Goal: Task Accomplishment & Management: Complete application form

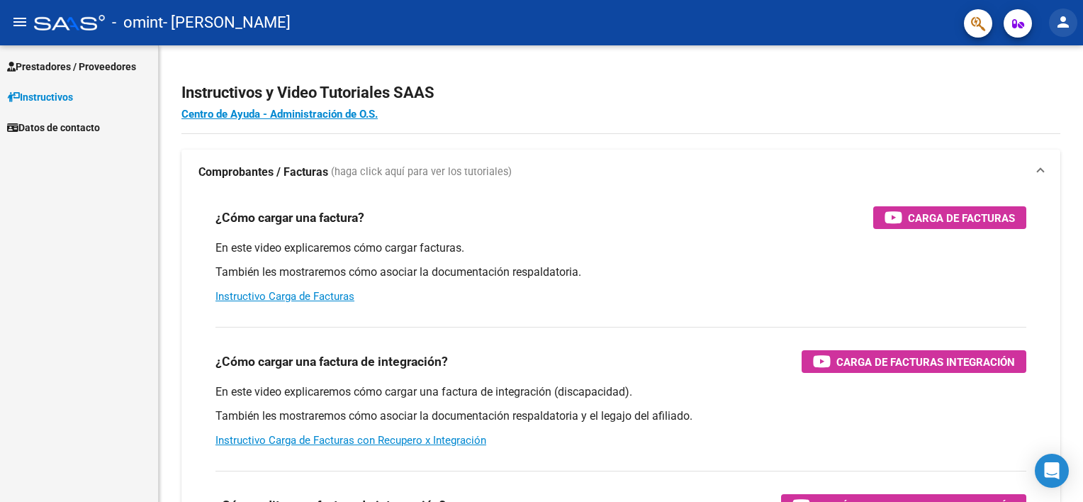
click at [1062, 18] on mat-icon "person" at bounding box center [1063, 21] width 17 height 17
click at [1062, 18] on div at bounding box center [541, 251] width 1083 height 502
click at [1063, 26] on mat-icon "person" at bounding box center [1063, 21] width 17 height 17
click at [1049, 53] on button "person Mi Perfil" at bounding box center [1034, 60] width 86 height 34
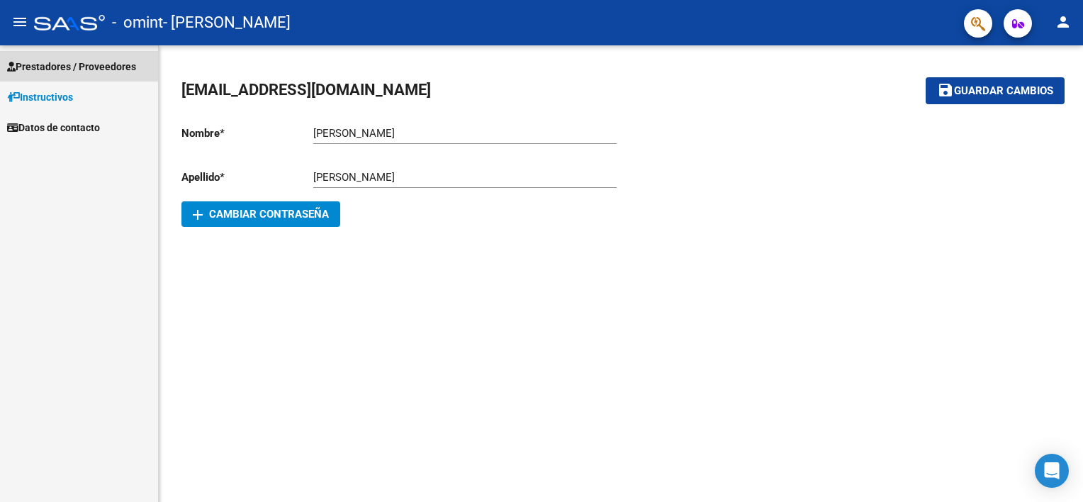
click at [76, 62] on span "Prestadores / Proveedores" at bounding box center [71, 67] width 129 height 16
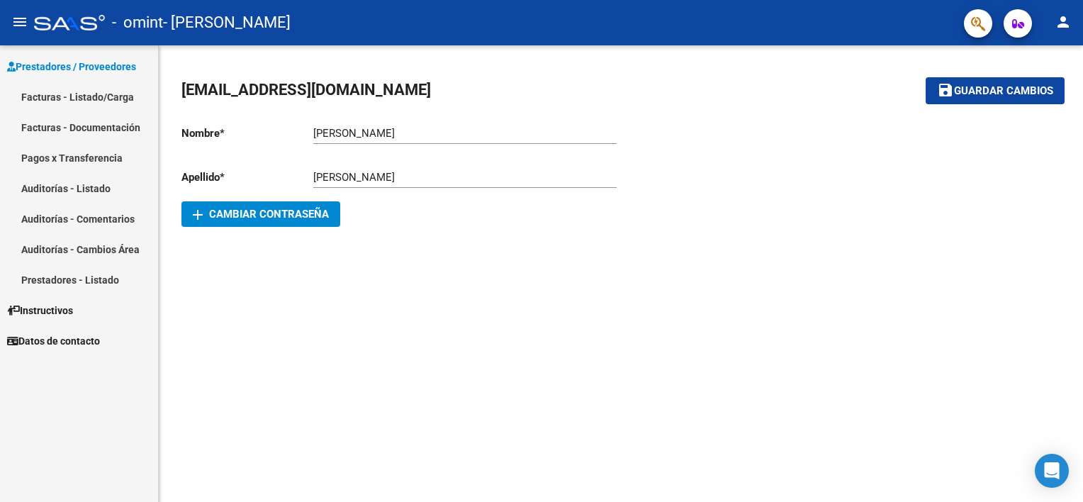
click at [65, 90] on link "Facturas - Listado/Carga" at bounding box center [79, 97] width 158 height 30
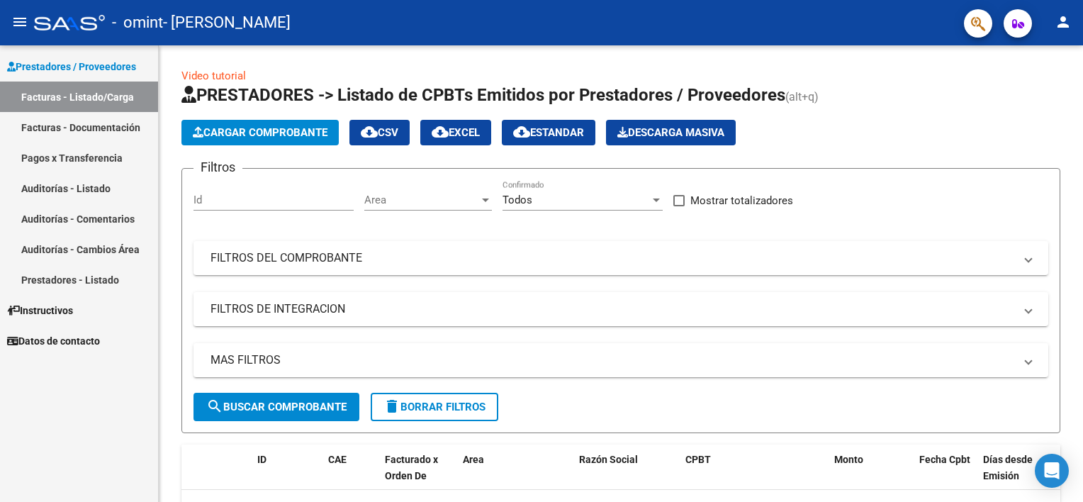
click at [23, 18] on mat-icon "menu" at bounding box center [19, 21] width 17 height 17
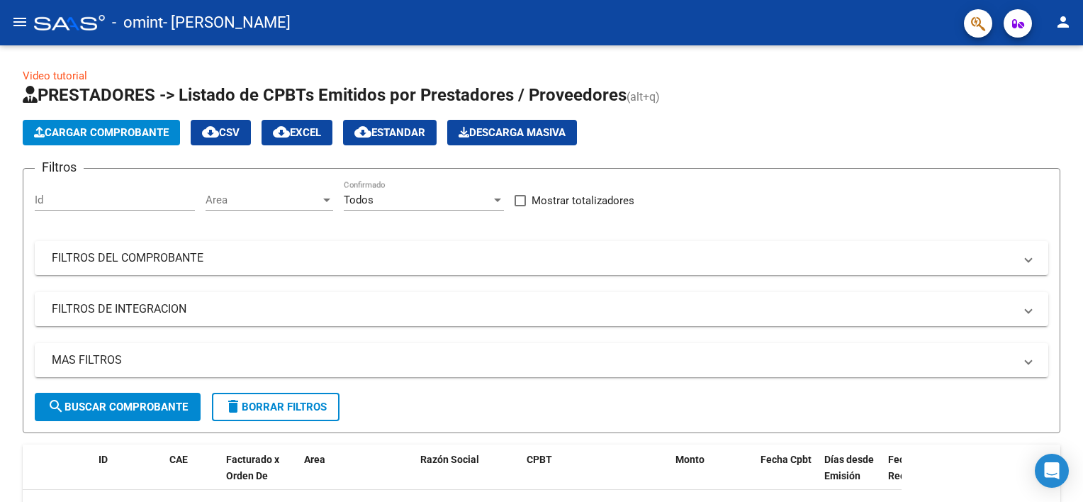
click at [23, 18] on mat-icon "menu" at bounding box center [19, 21] width 17 height 17
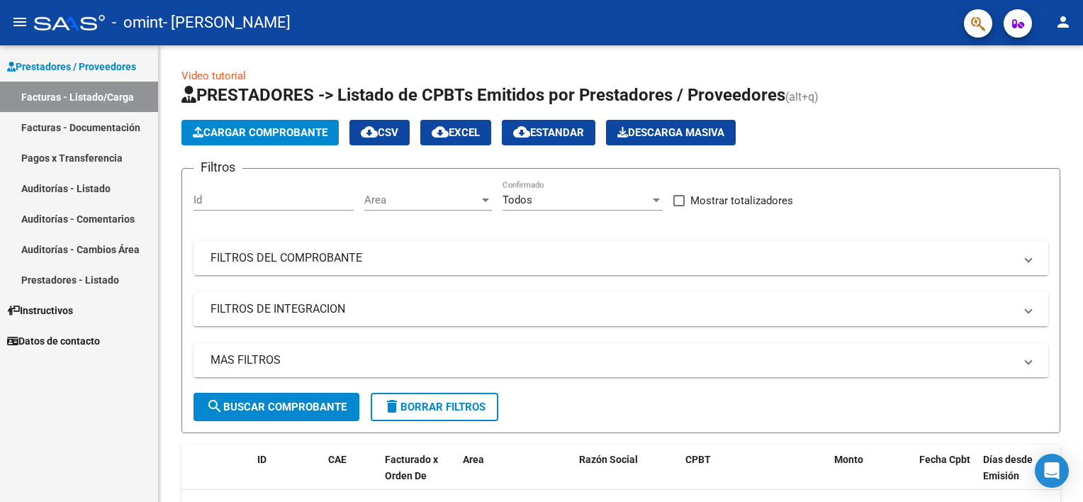
click at [63, 67] on span "Prestadores / Proveedores" at bounding box center [71, 67] width 129 height 16
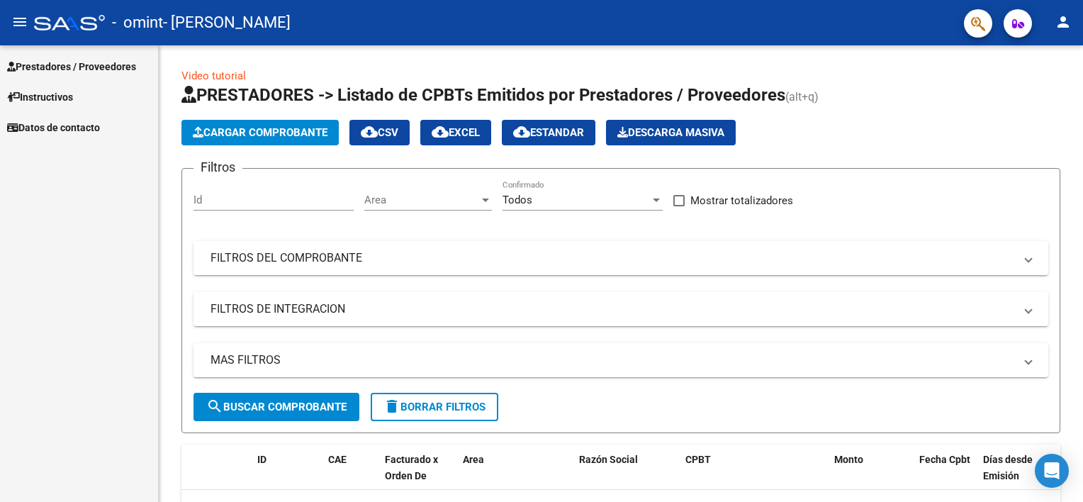
click at [51, 99] on span "Instructivos" at bounding box center [40, 97] width 66 height 16
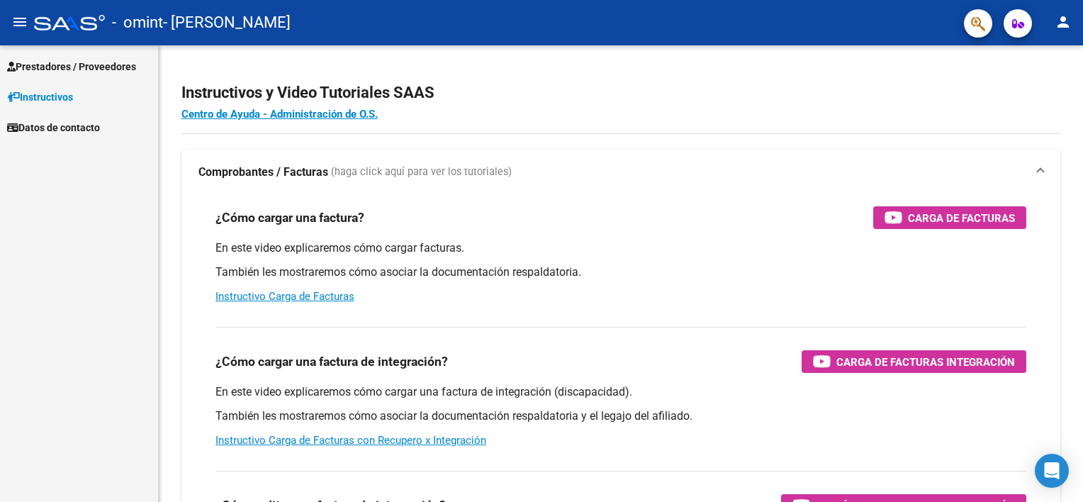
click at [1058, 17] on mat-icon "person" at bounding box center [1063, 21] width 17 height 17
click at [1058, 17] on div at bounding box center [541, 251] width 1083 height 502
click at [1061, 28] on mat-icon "person" at bounding box center [1063, 21] width 17 height 17
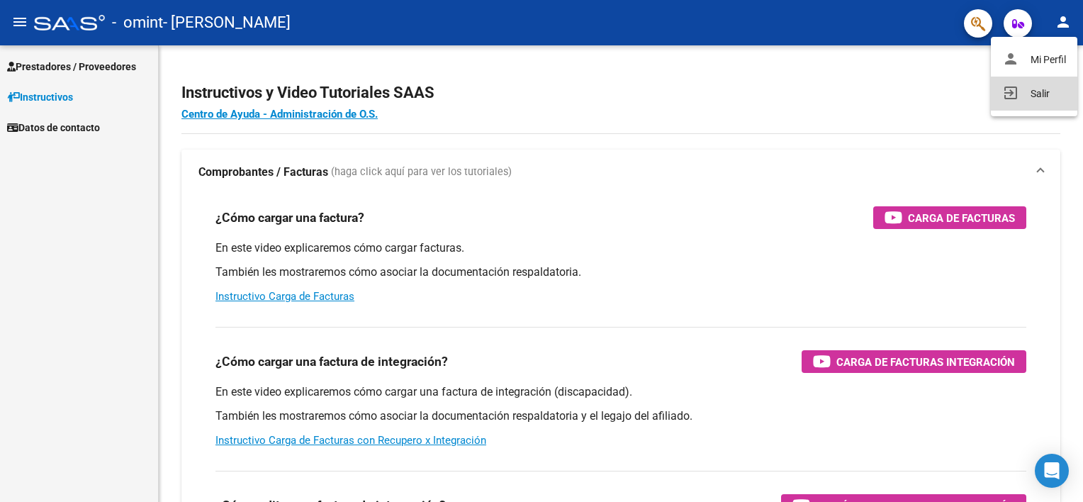
click at [1027, 90] on button "exit_to_app Salir" at bounding box center [1034, 94] width 86 height 34
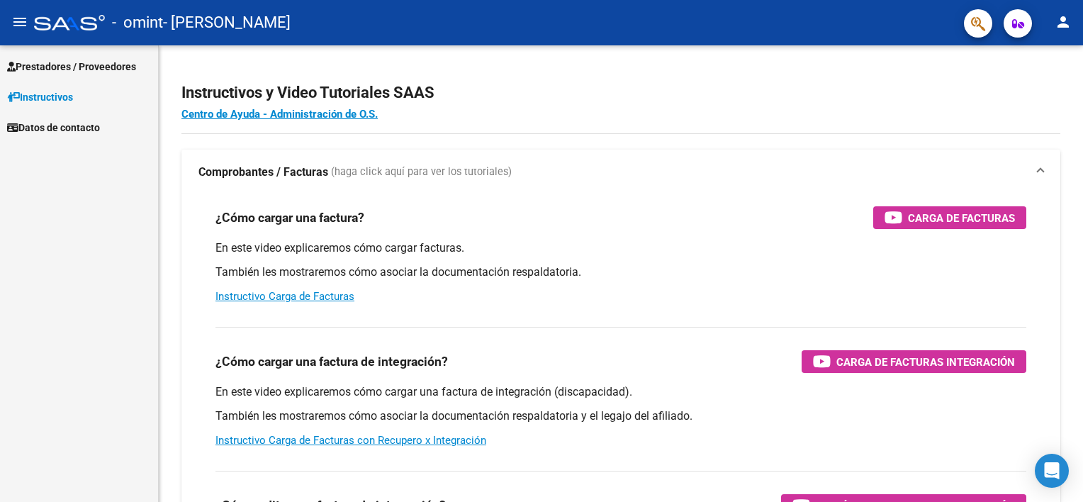
click at [1061, 20] on mat-icon "person" at bounding box center [1063, 21] width 17 height 17
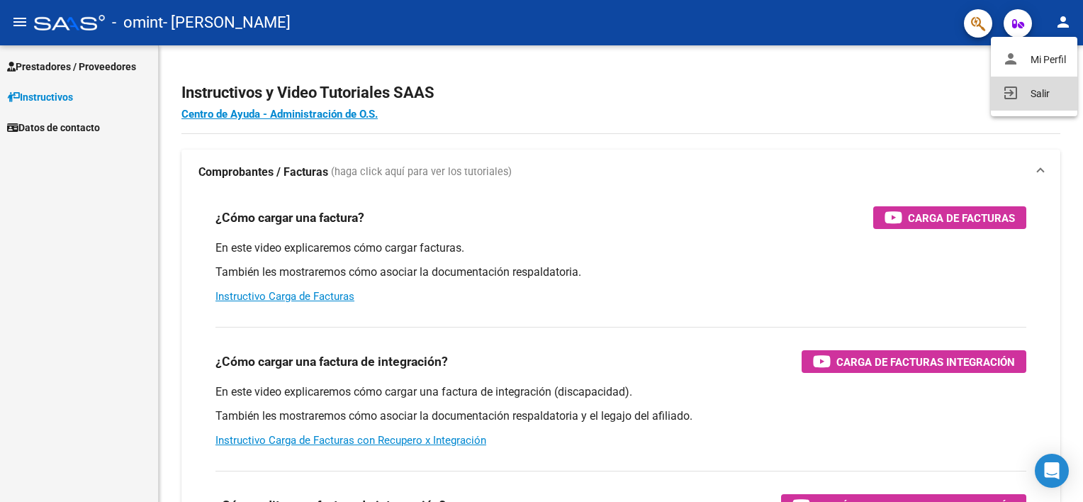
click at [1027, 92] on button "exit_to_app Salir" at bounding box center [1034, 94] width 86 height 34
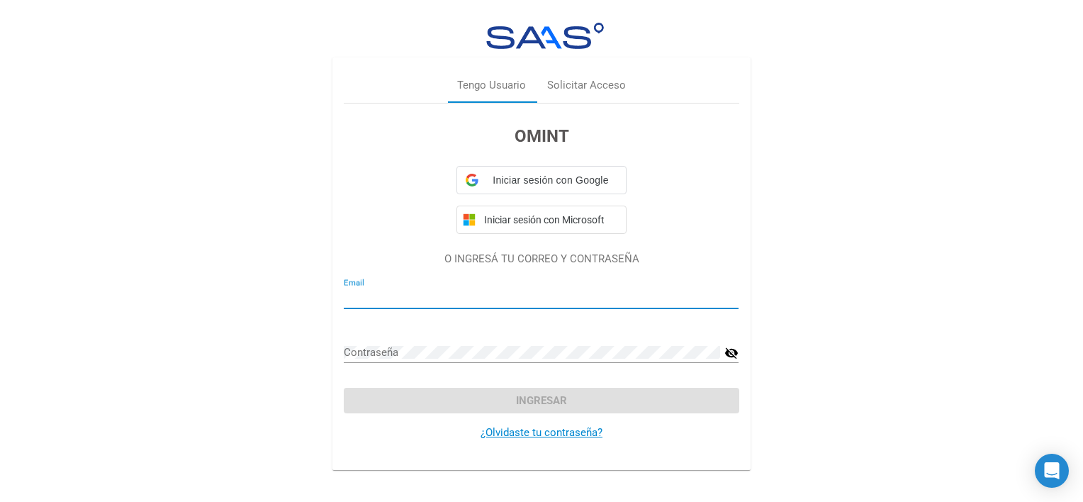
type input "[EMAIL_ADDRESS][DOMAIN_NAME]"
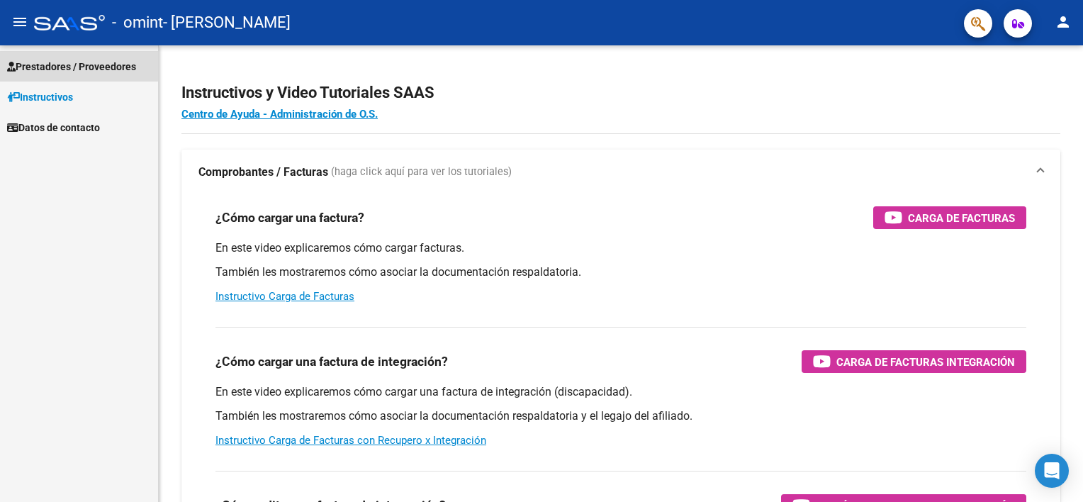
click at [74, 65] on span "Prestadores / Proveedores" at bounding box center [71, 67] width 129 height 16
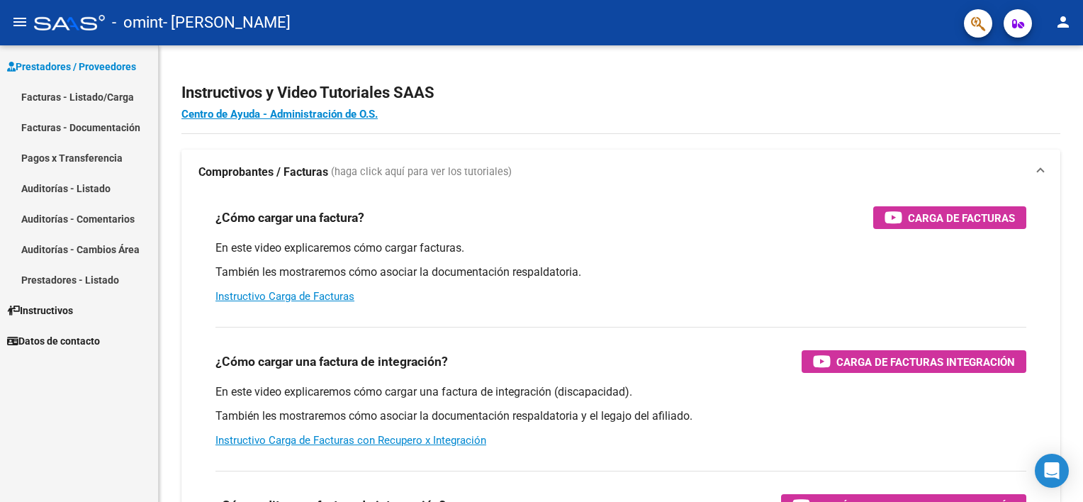
click at [69, 96] on link "Facturas - Listado/Carga" at bounding box center [79, 97] width 158 height 30
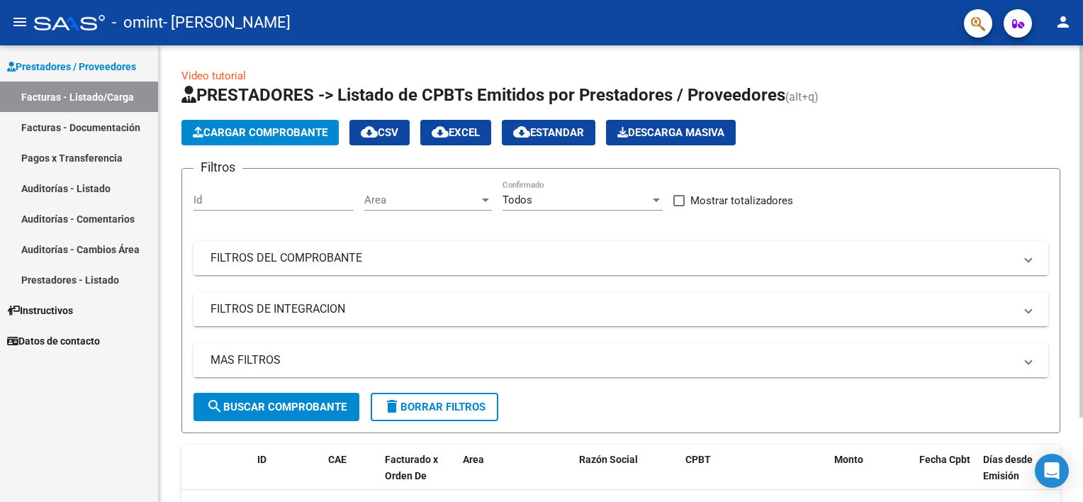
click at [267, 129] on span "Cargar Comprobante" at bounding box center [260, 132] width 135 height 13
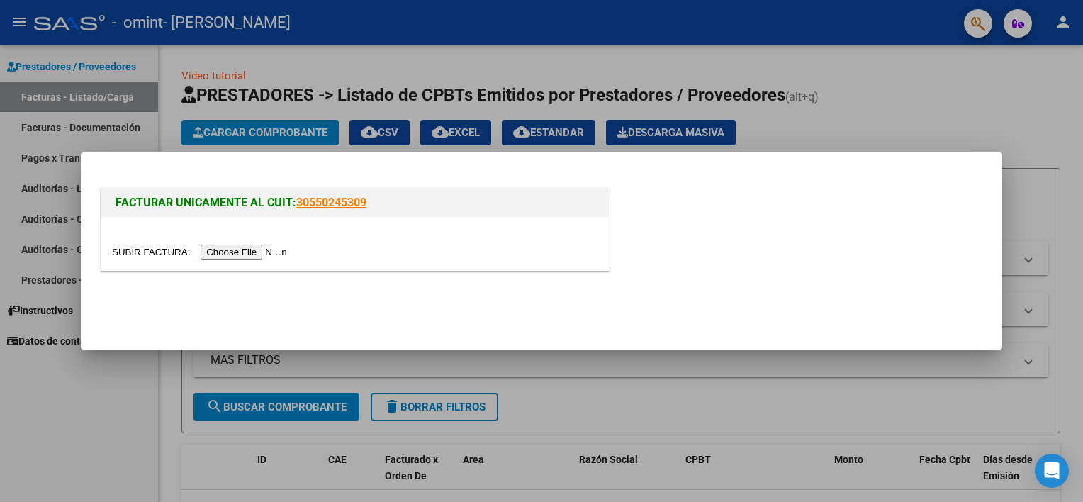
click at [235, 253] on input "file" at bounding box center [201, 252] width 179 height 15
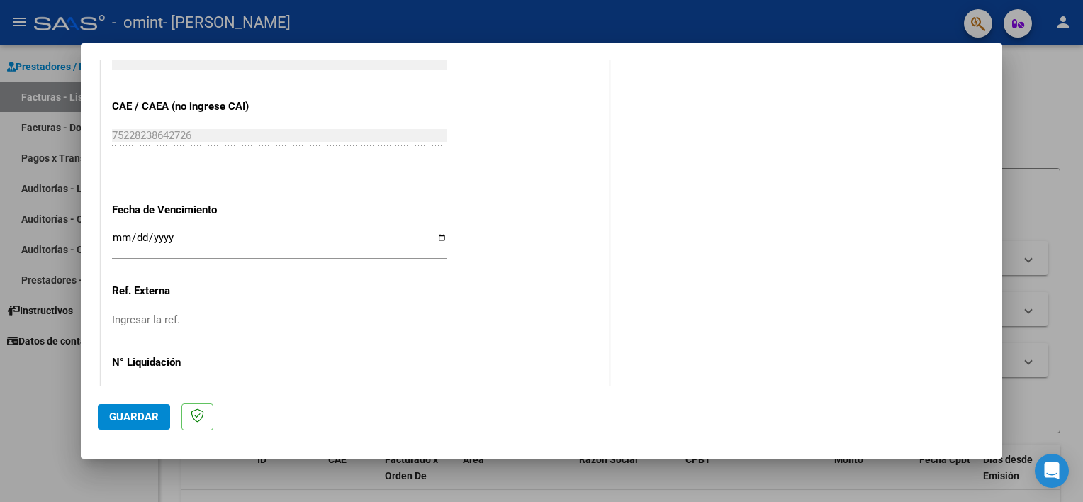
scroll to position [751, 0]
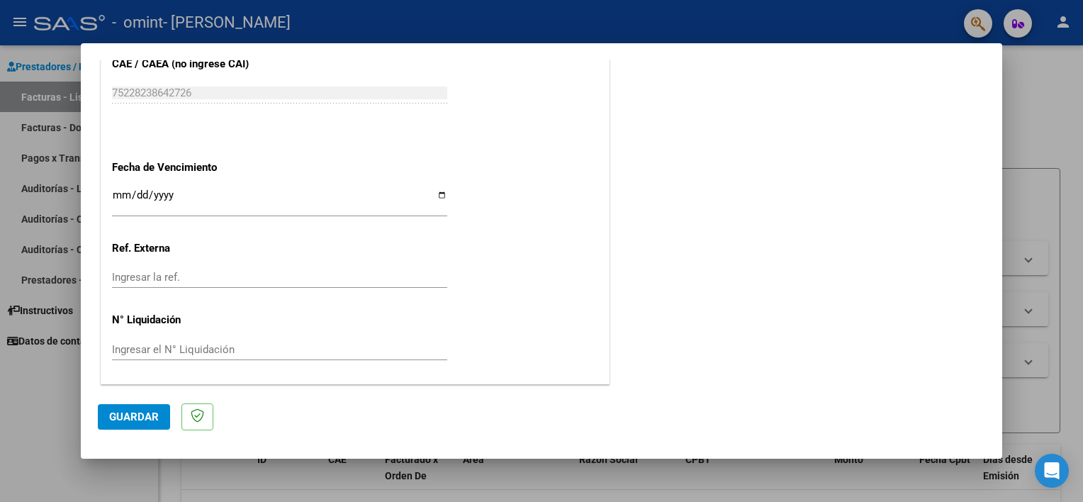
click at [145, 412] on span "Guardar" at bounding box center [134, 416] width 50 height 13
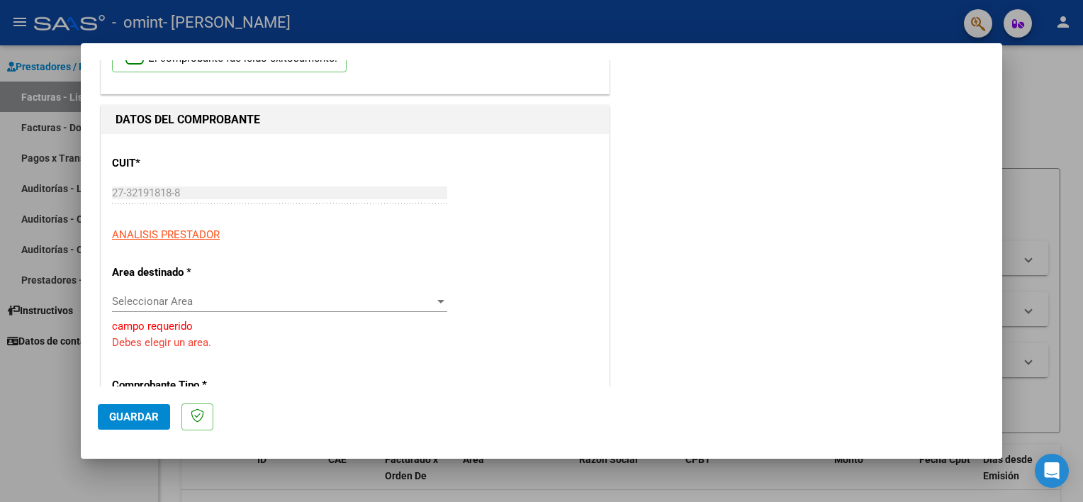
scroll to position [174, 0]
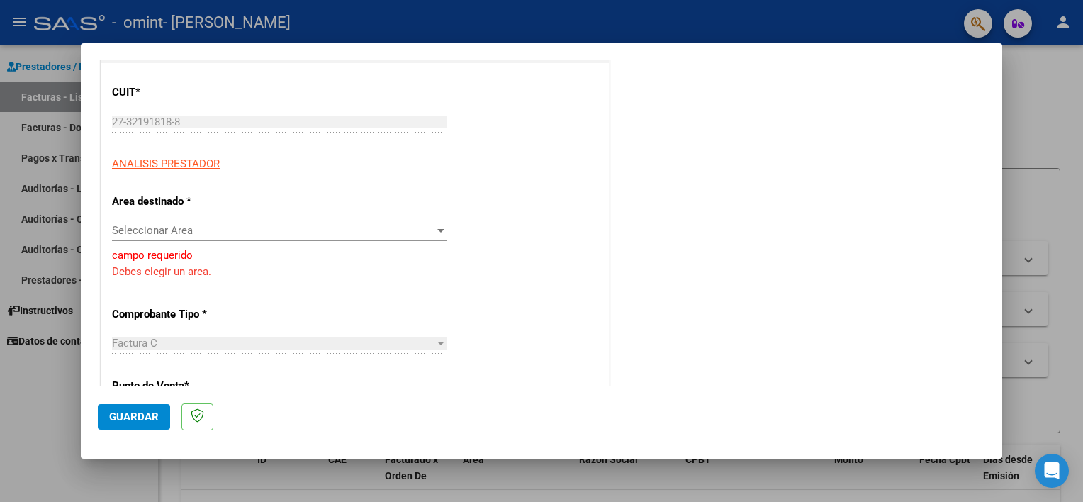
click at [223, 233] on span "Seleccionar Area" at bounding box center [273, 230] width 323 height 13
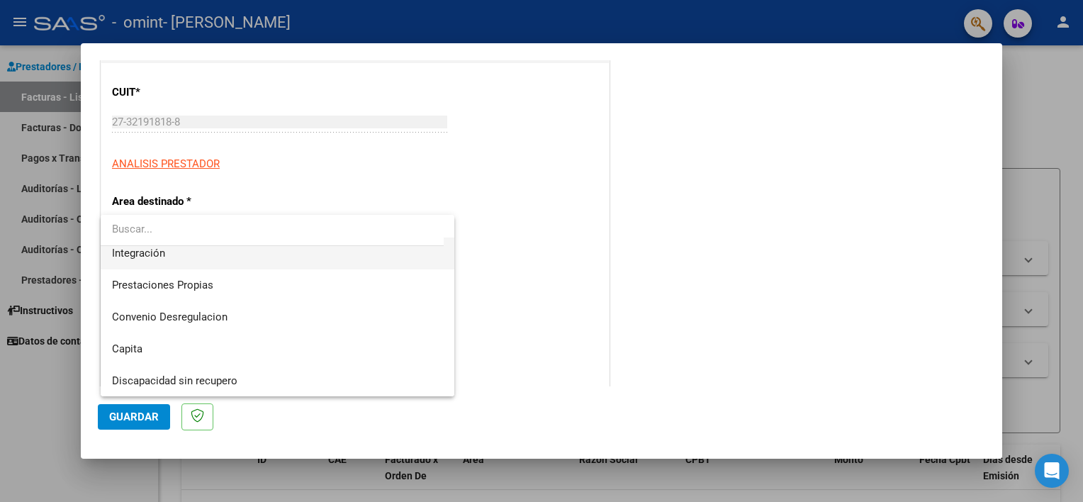
scroll to position [34, 0]
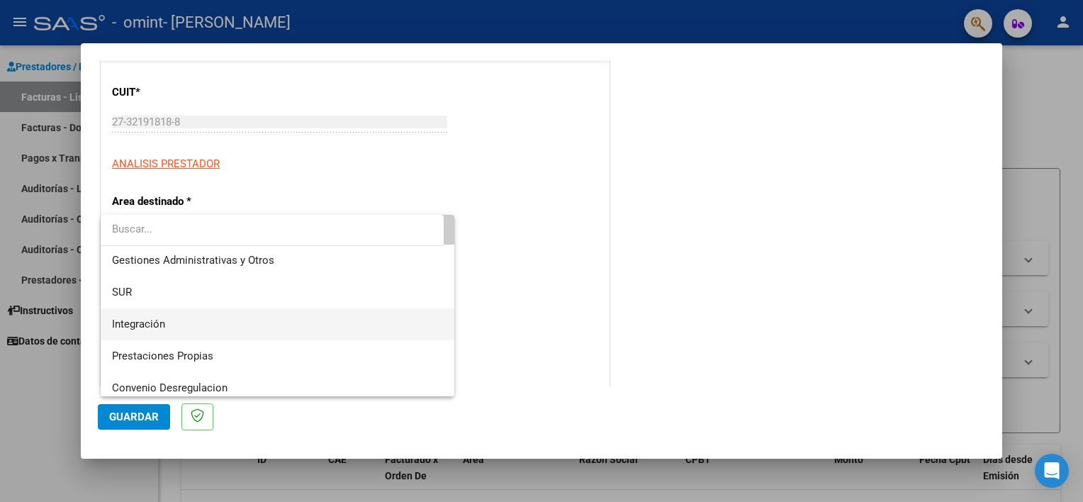
click at [176, 320] on span "Integración" at bounding box center [278, 324] width 332 height 32
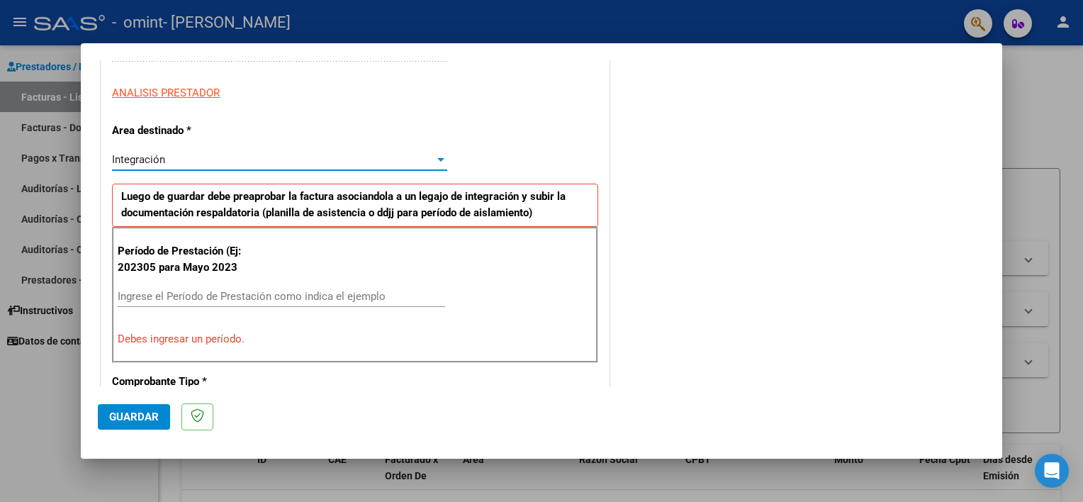
scroll to position [316, 0]
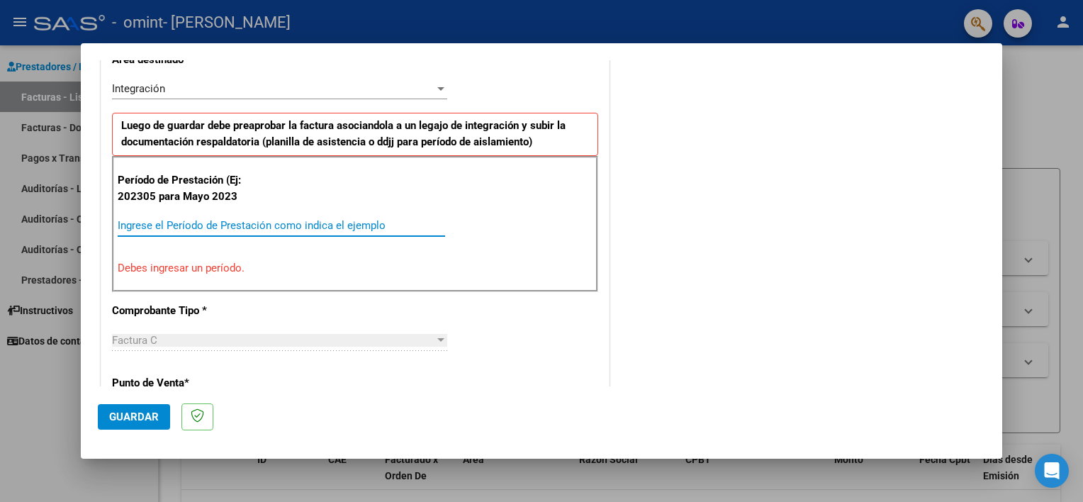
click at [169, 222] on input "Ingrese el Período de Prestación como indica el ejemplo" at bounding box center [282, 225] width 328 height 13
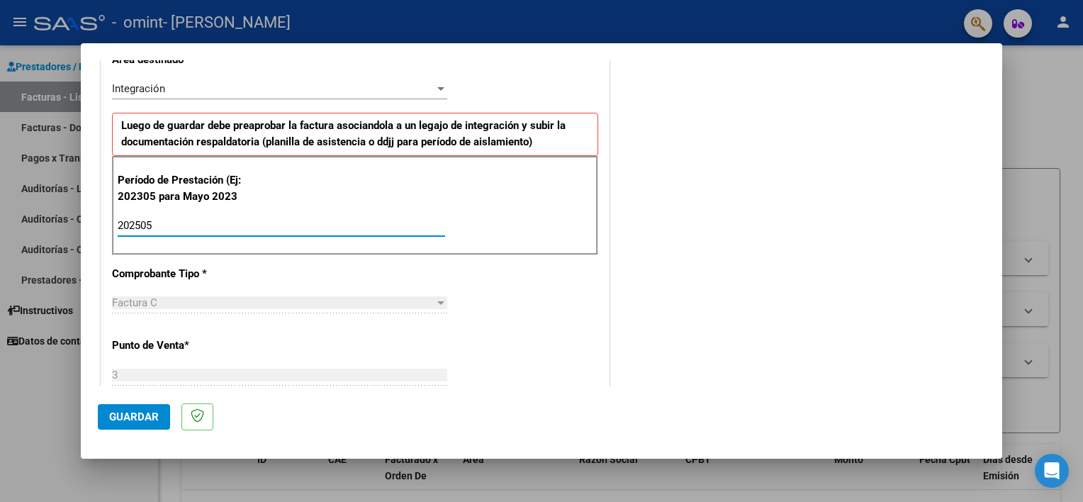
type input "202505"
click at [532, 319] on div "CUIT * 27-32191818-8 Ingresar CUIT ANALISIS PRESTADOR Area destinado * Integrac…" at bounding box center [355, 441] width 508 height 1040
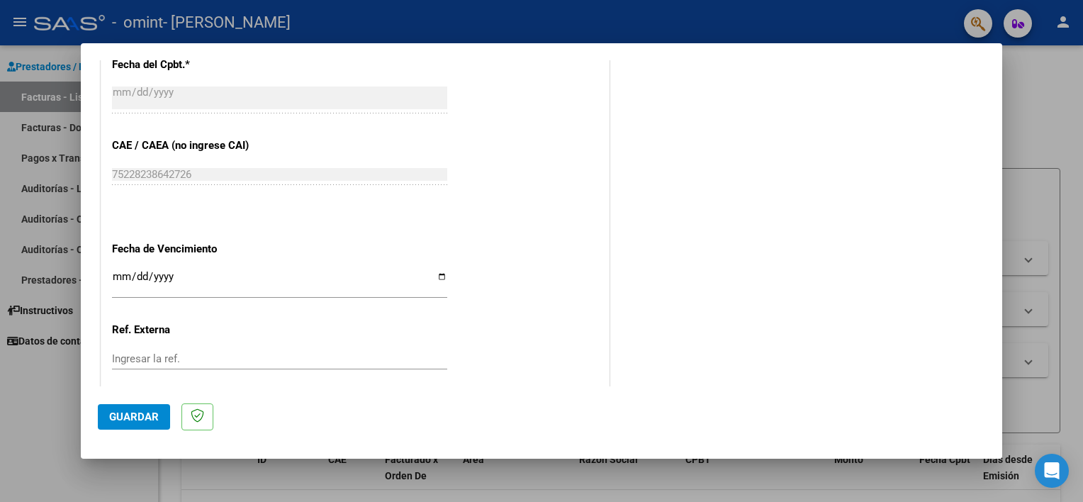
scroll to position [893, 0]
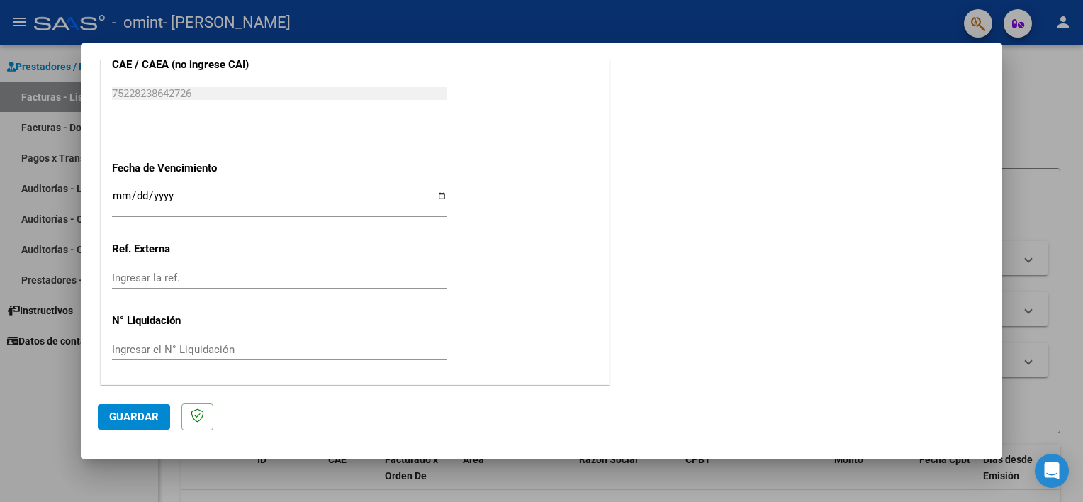
click at [142, 410] on span "Guardar" at bounding box center [134, 416] width 50 height 13
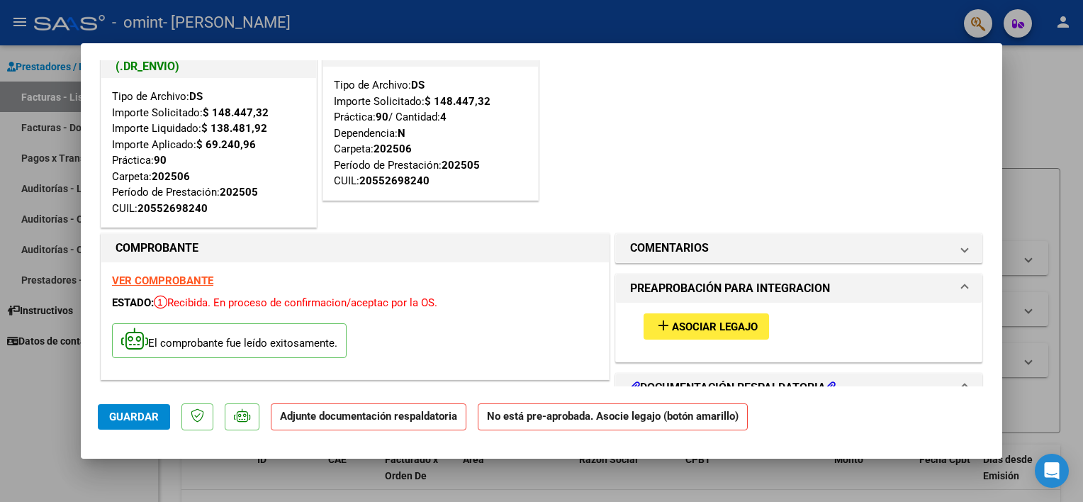
scroll to position [36, 0]
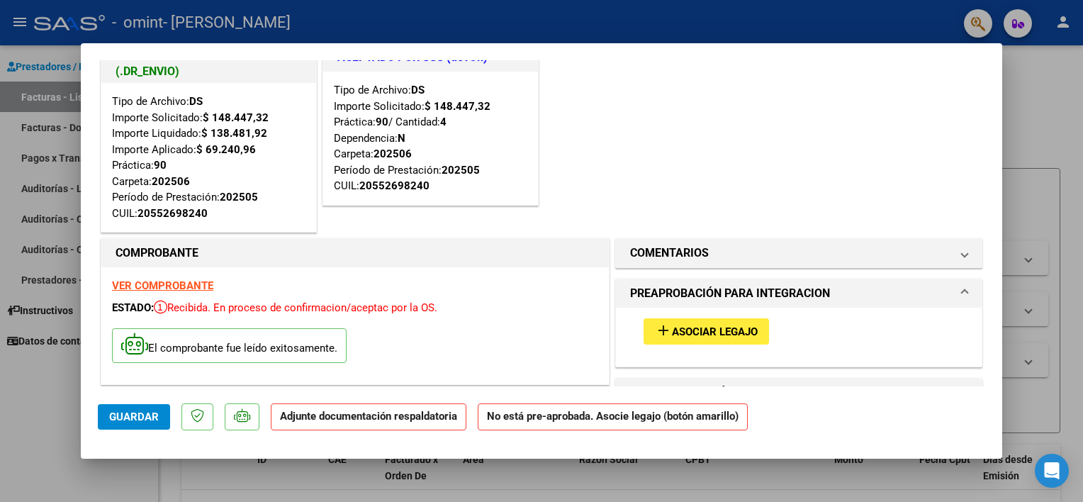
click at [681, 332] on span "Asociar Legajo" at bounding box center [715, 331] width 86 height 13
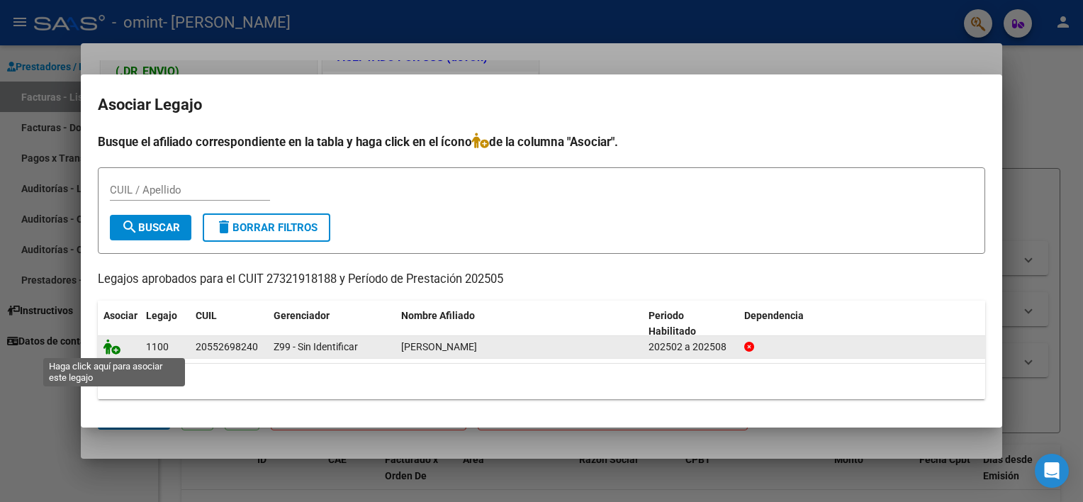
click at [112, 345] on icon at bounding box center [112, 347] width 17 height 16
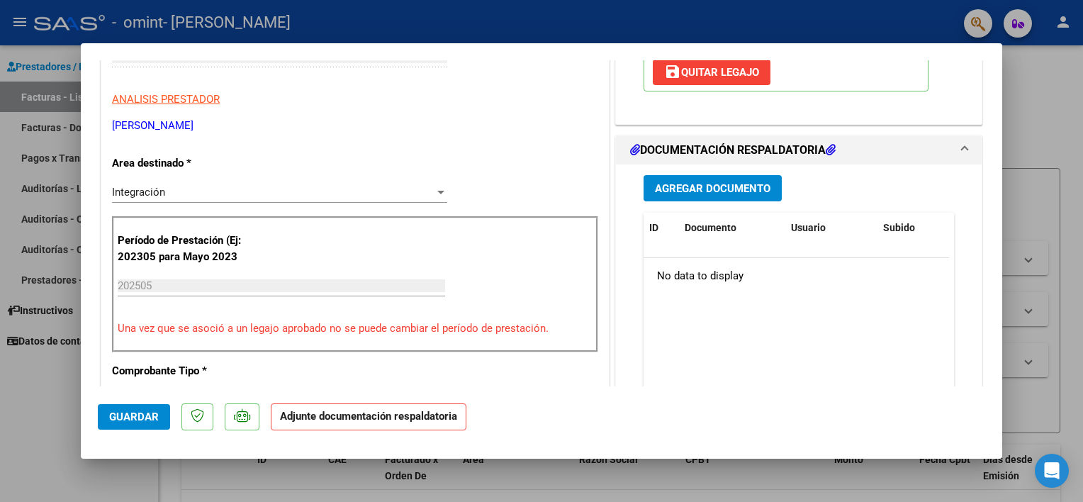
scroll to position [462, 0]
click at [737, 190] on span "Agregar Documento" at bounding box center [713, 189] width 116 height 13
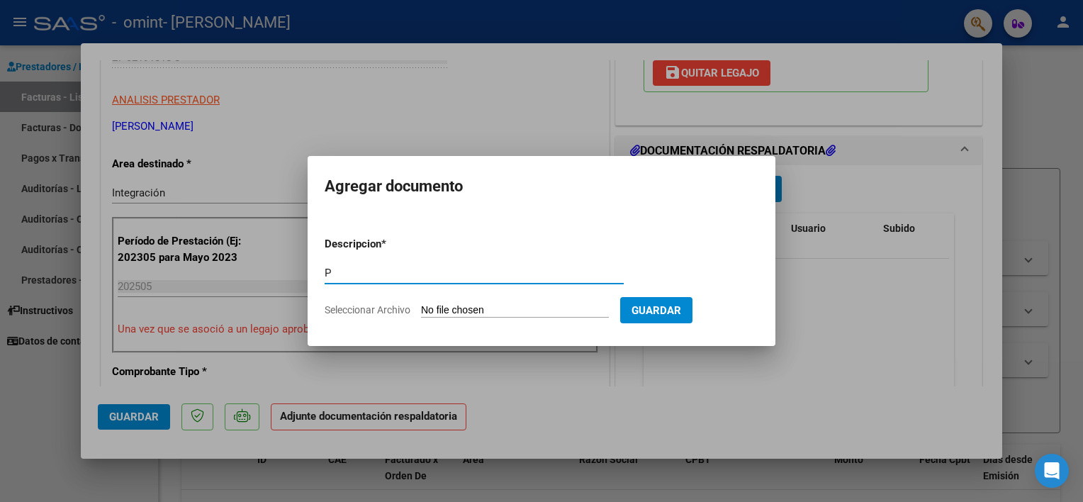
type input "PLANILLA DE ASISTENCIA"
click at [448, 308] on input "Seleccionar Archivo" at bounding box center [515, 310] width 188 height 13
type input "C:\fakepath\[PERSON_NAME] - PA - [DATE].pdf"
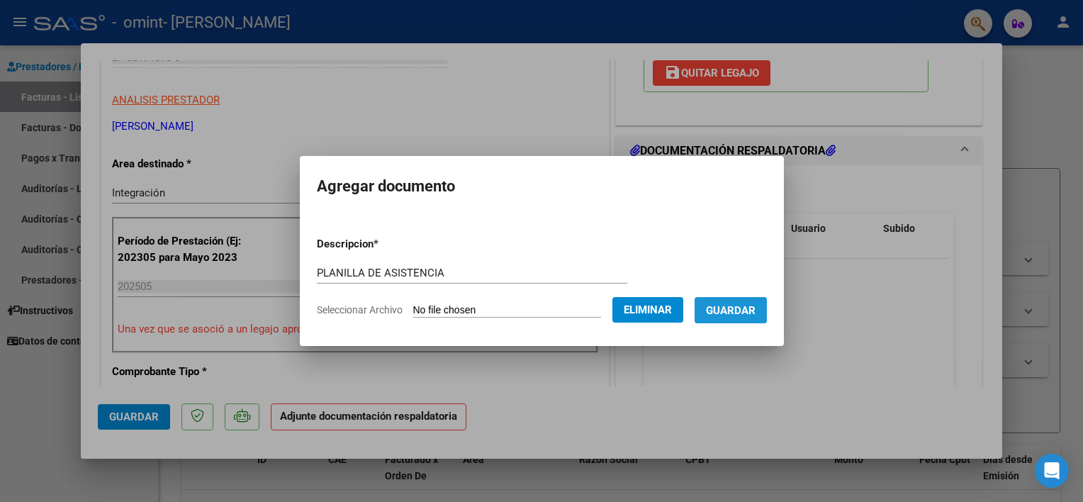
click at [715, 306] on span "Guardar" at bounding box center [731, 310] width 50 height 13
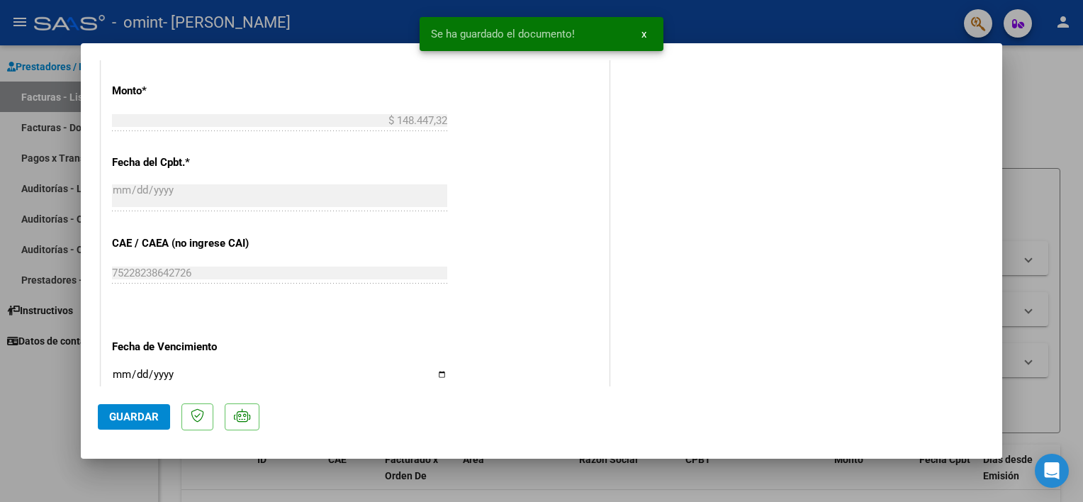
scroll to position [1137, 0]
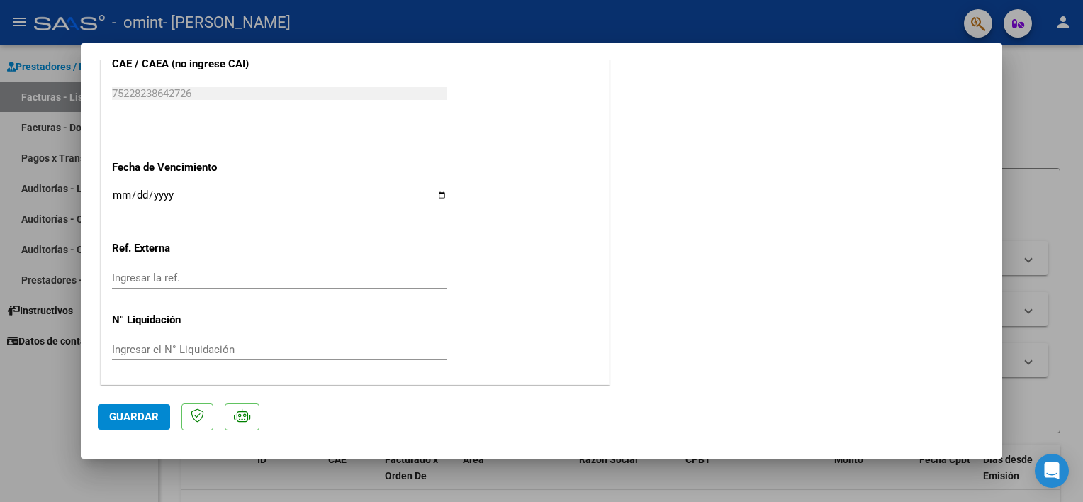
click at [110, 414] on span "Guardar" at bounding box center [134, 416] width 50 height 13
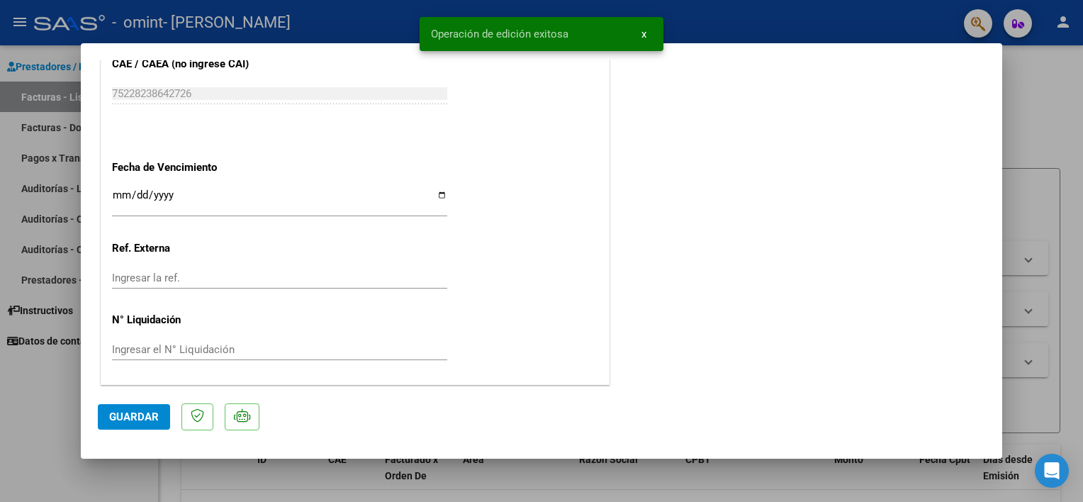
click at [67, 377] on div at bounding box center [541, 251] width 1083 height 502
type input "$ 0,00"
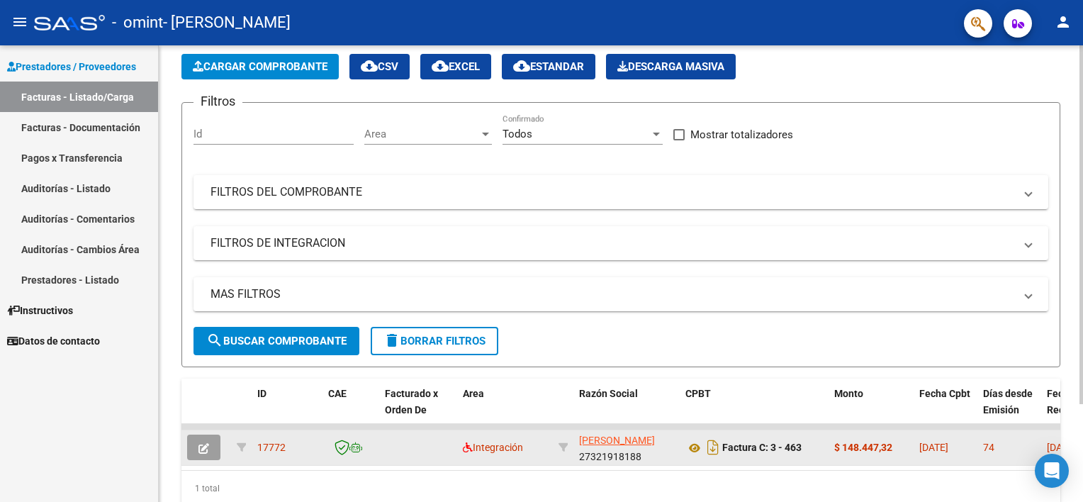
scroll to position [0, 0]
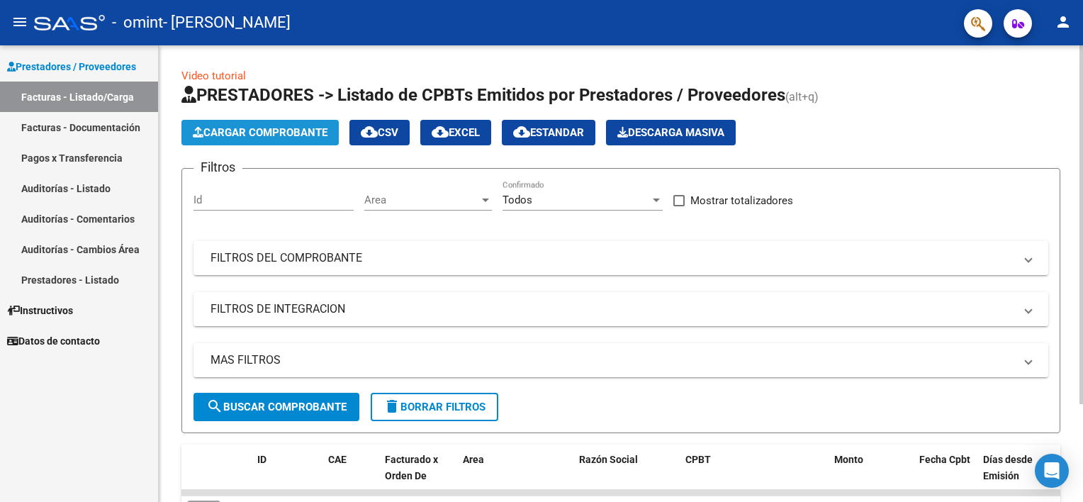
click at [286, 134] on span "Cargar Comprobante" at bounding box center [260, 132] width 135 height 13
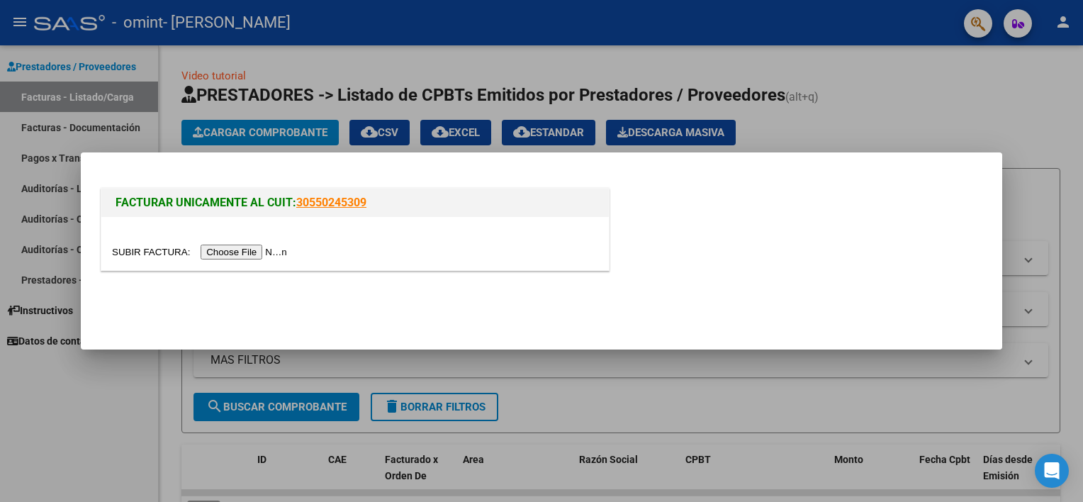
click at [213, 255] on input "file" at bounding box center [201, 252] width 179 height 15
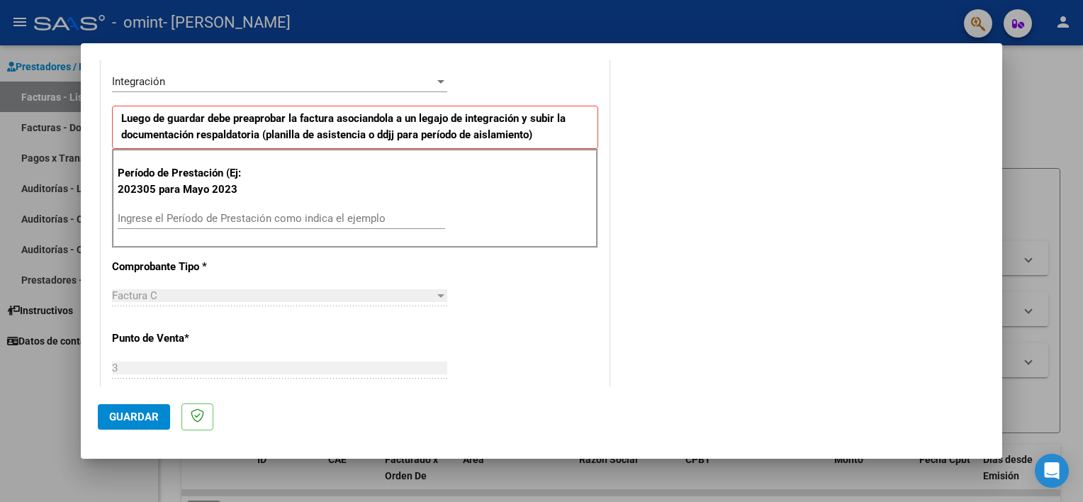
scroll to position [354, 0]
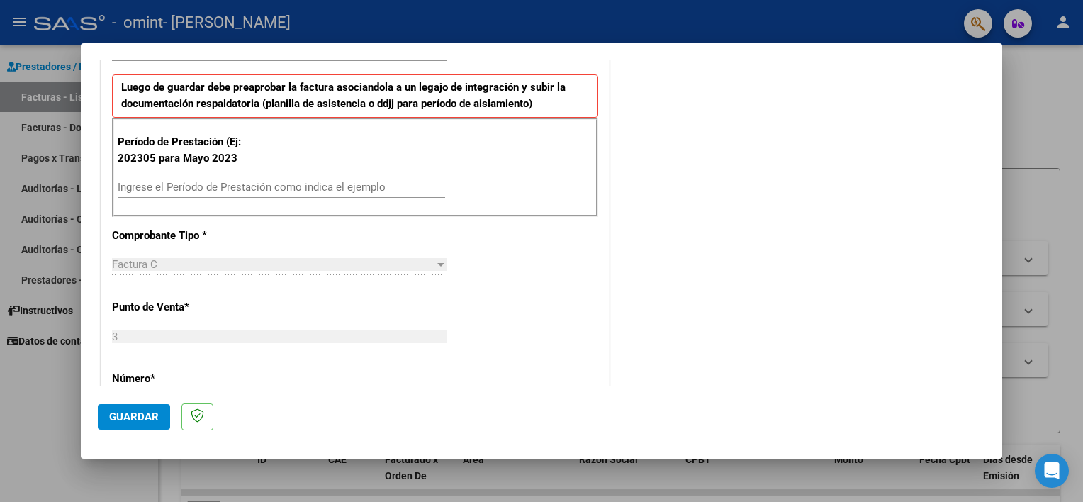
click at [210, 188] on input "Ingrese el Período de Prestación como indica el ejemplo" at bounding box center [282, 187] width 328 height 13
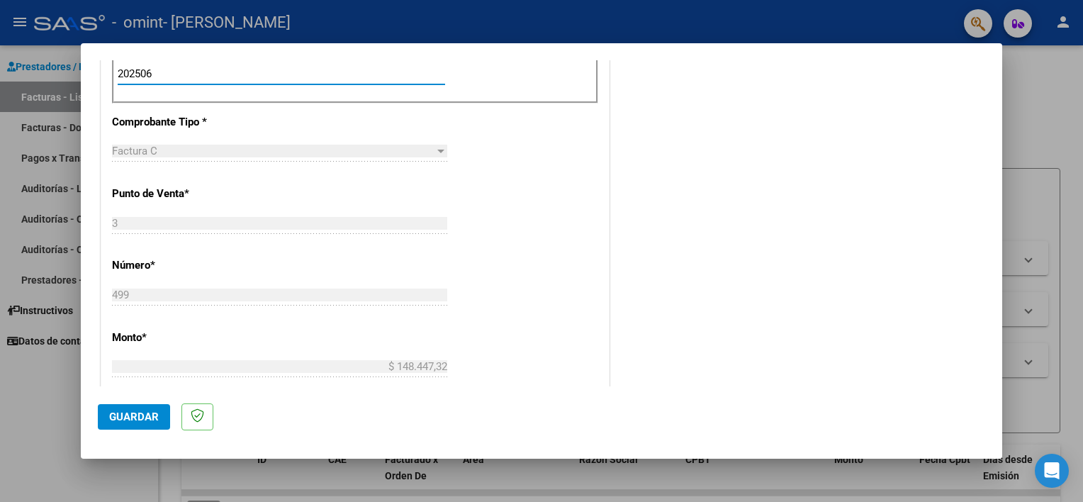
scroll to position [326, 0]
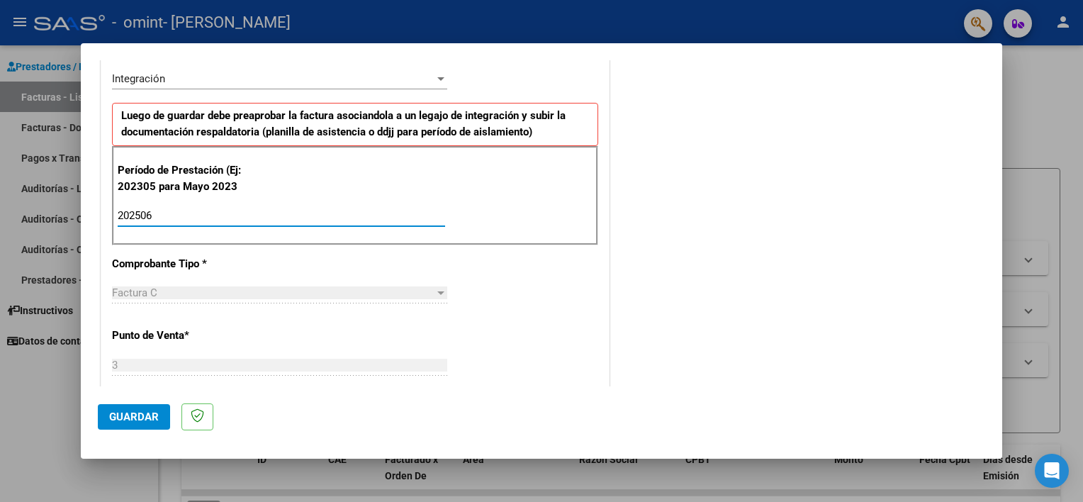
type input "202506"
click at [101, 255] on div "CUIT * 27-32191818-8 Ingresar CUIT ANALISIS PRESTADOR Area destinado * Integrac…" at bounding box center [355, 431] width 508 height 1040
click at [138, 419] on span "Guardar" at bounding box center [134, 416] width 50 height 13
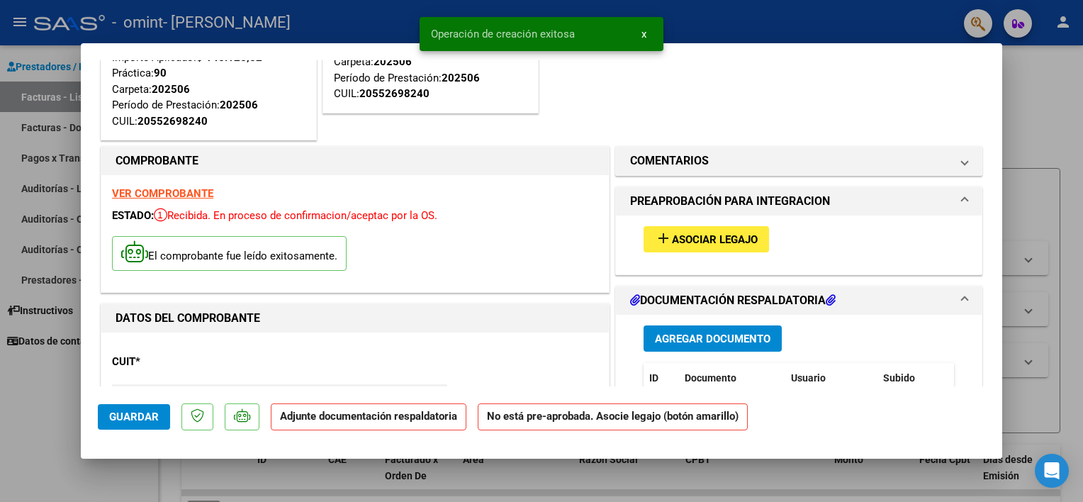
scroll to position [142, 0]
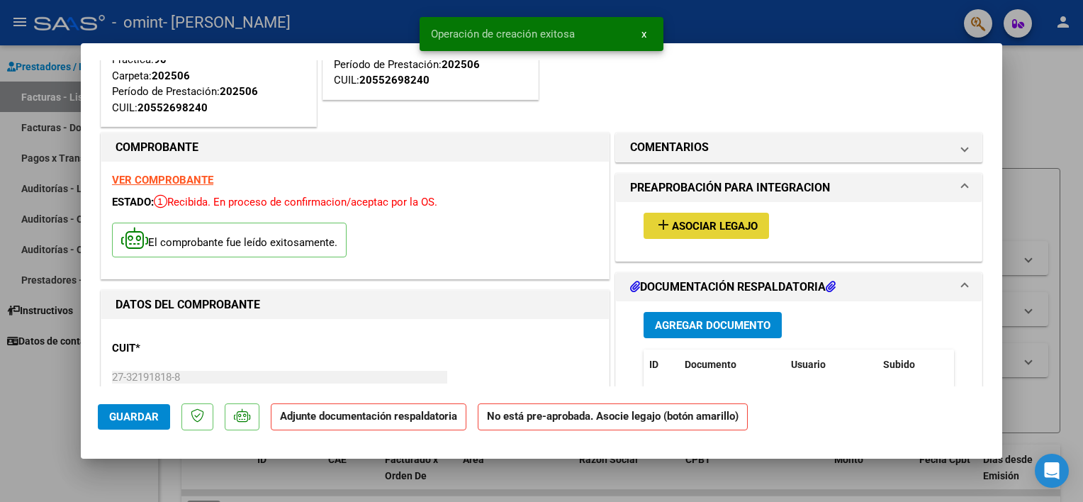
click at [661, 230] on mat-icon "add" at bounding box center [663, 224] width 17 height 17
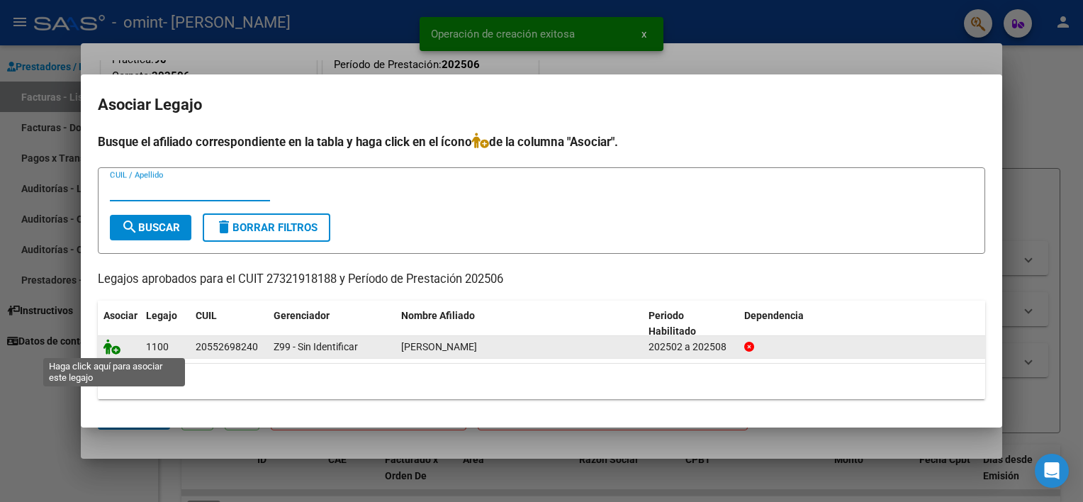
click at [115, 345] on icon at bounding box center [112, 347] width 17 height 16
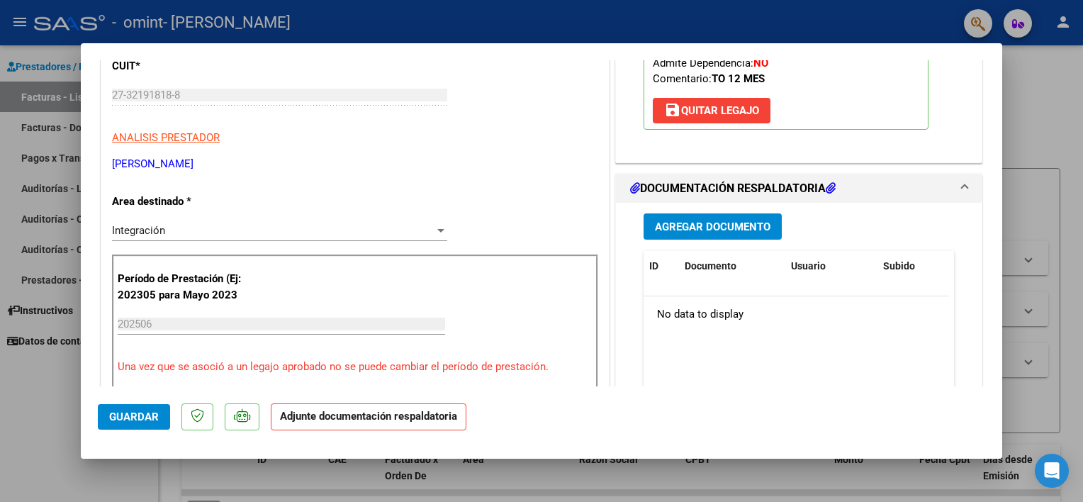
scroll to position [425, 0]
click at [669, 223] on span "Agregar Documento" at bounding box center [713, 225] width 116 height 13
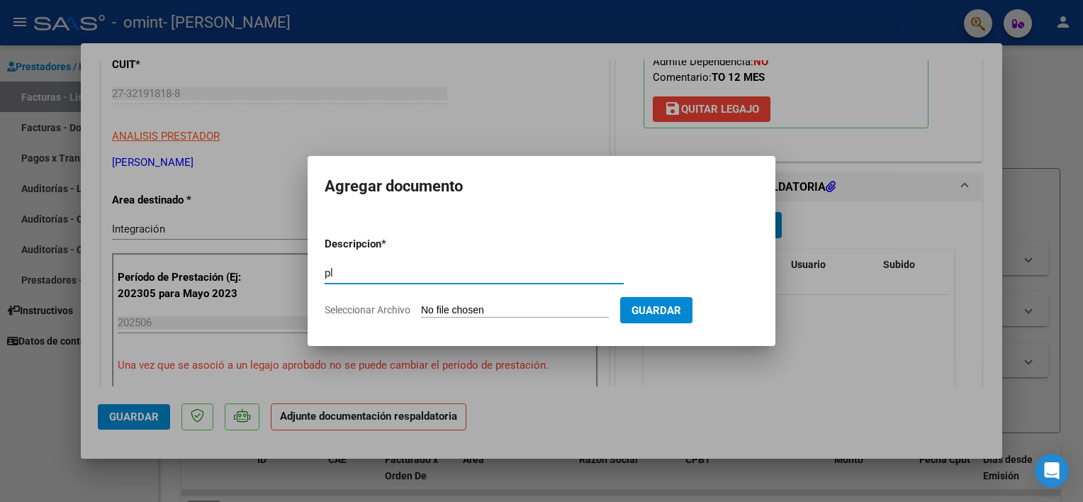
type input "p"
type input "Planilla de Asistencia"
click at [442, 305] on input "Seleccionar Archivo" at bounding box center [515, 310] width 188 height 13
type input "C:\fakepath\[PERSON_NAME] - [GEOGRAPHIC_DATA] - [DATE].pdf"
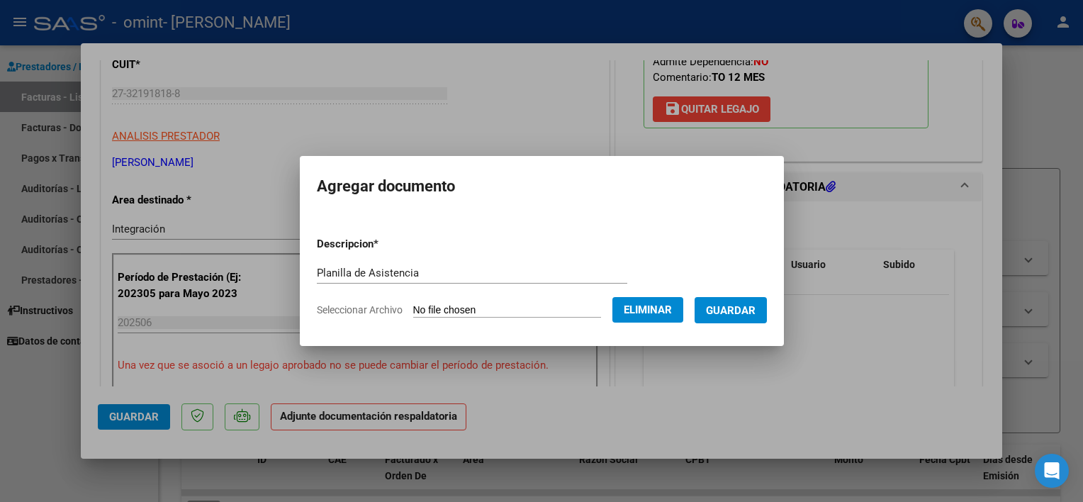
click at [720, 312] on span "Guardar" at bounding box center [731, 310] width 50 height 13
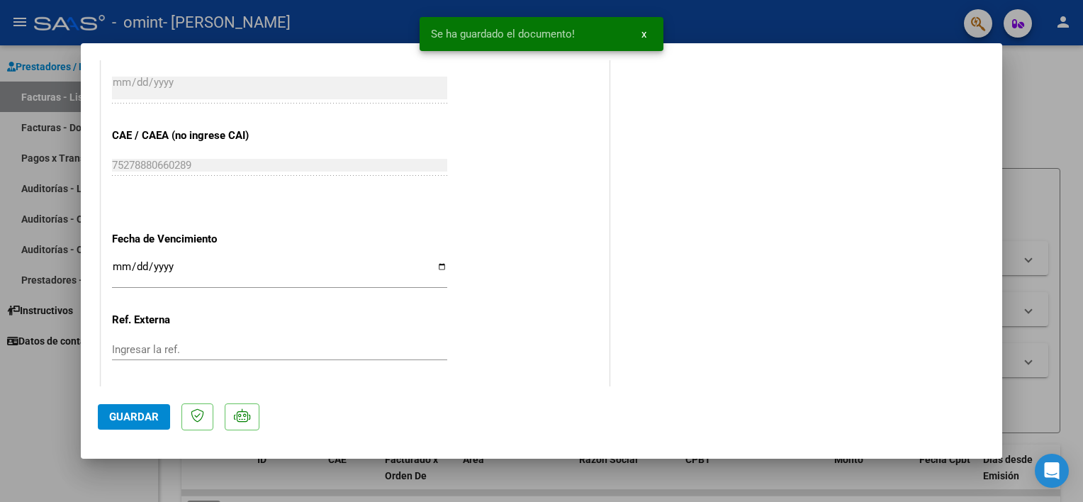
scroll to position [1134, 0]
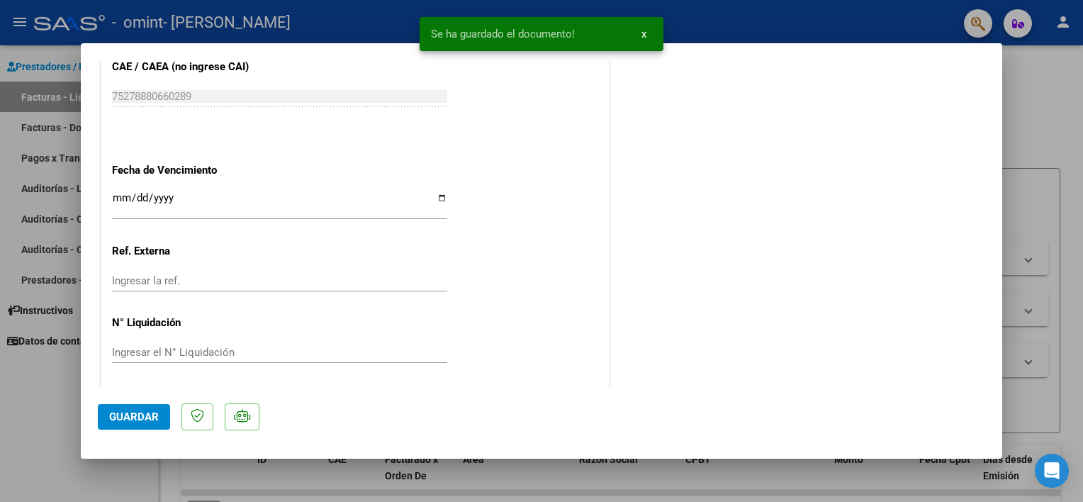
click at [149, 412] on span "Guardar" at bounding box center [134, 416] width 50 height 13
click at [67, 398] on div at bounding box center [541, 251] width 1083 height 502
type input "$ 0,00"
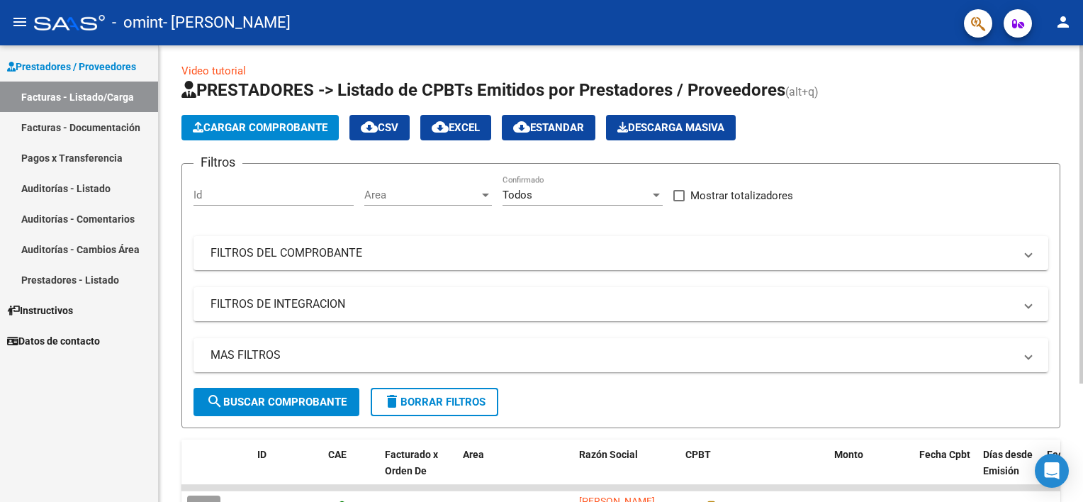
scroll to position [0, 0]
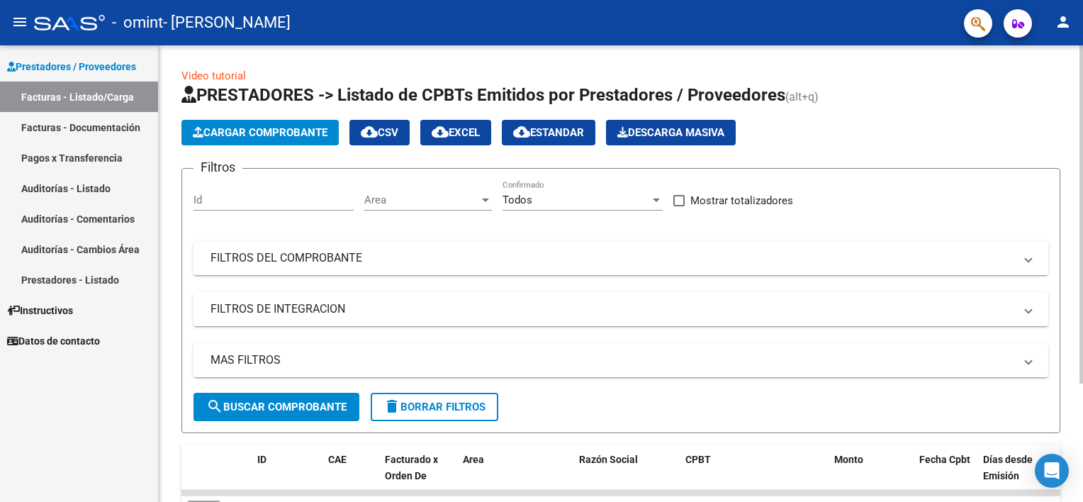
click at [295, 130] on span "Cargar Comprobante" at bounding box center [260, 132] width 135 height 13
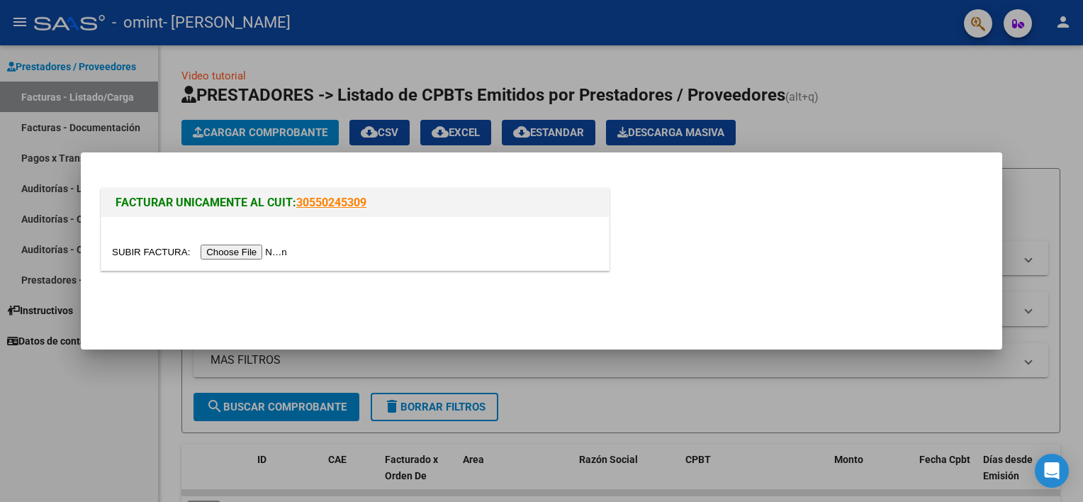
click at [233, 252] on input "file" at bounding box center [201, 252] width 179 height 15
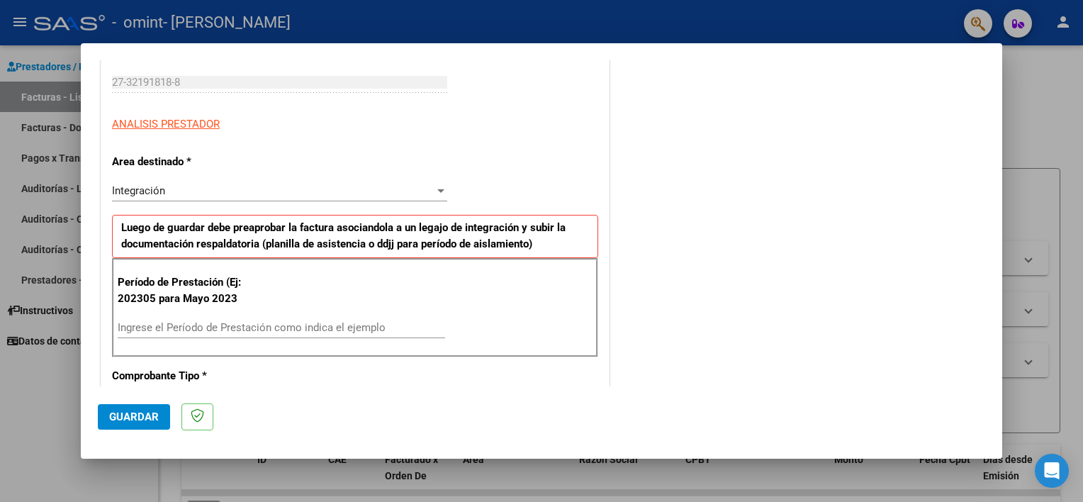
scroll to position [284, 0]
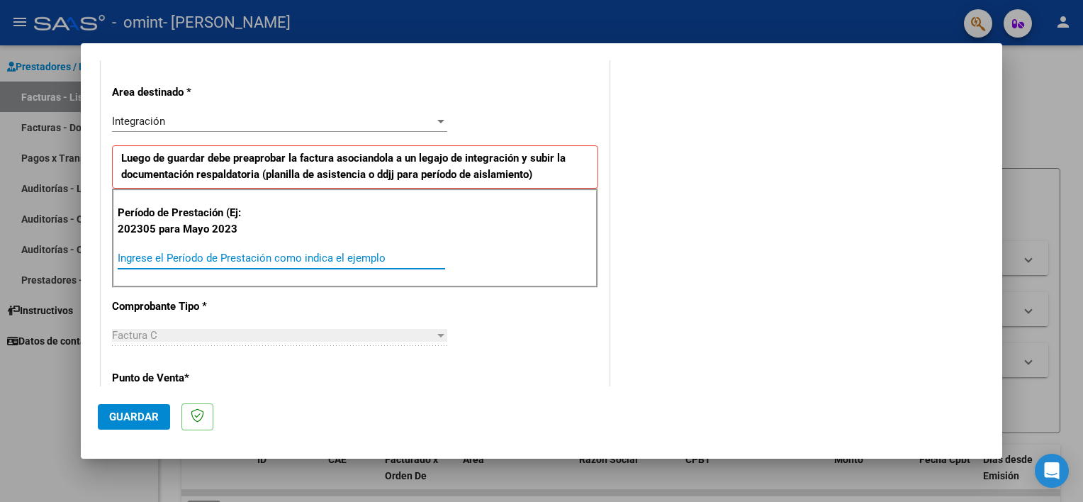
click at [258, 255] on input "Ingrese el Período de Prestación como indica el ejemplo" at bounding box center [282, 258] width 328 height 13
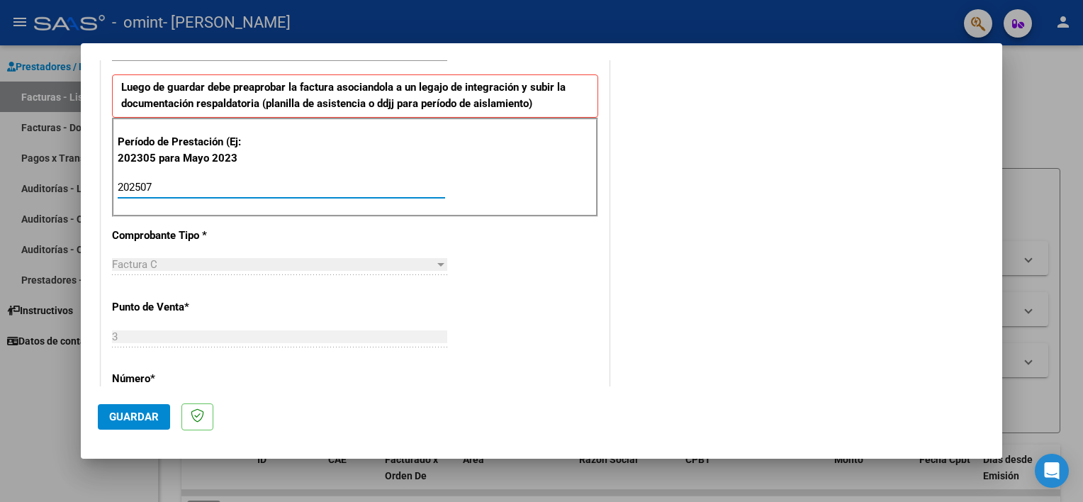
type input "202507"
click at [99, 255] on div "DATOS DEL COMPROBANTE CUIT * 27-32191818-8 Ingresar CUIT ANALISIS PRESTADOR Are…" at bounding box center [355, 389] width 515 height 1070
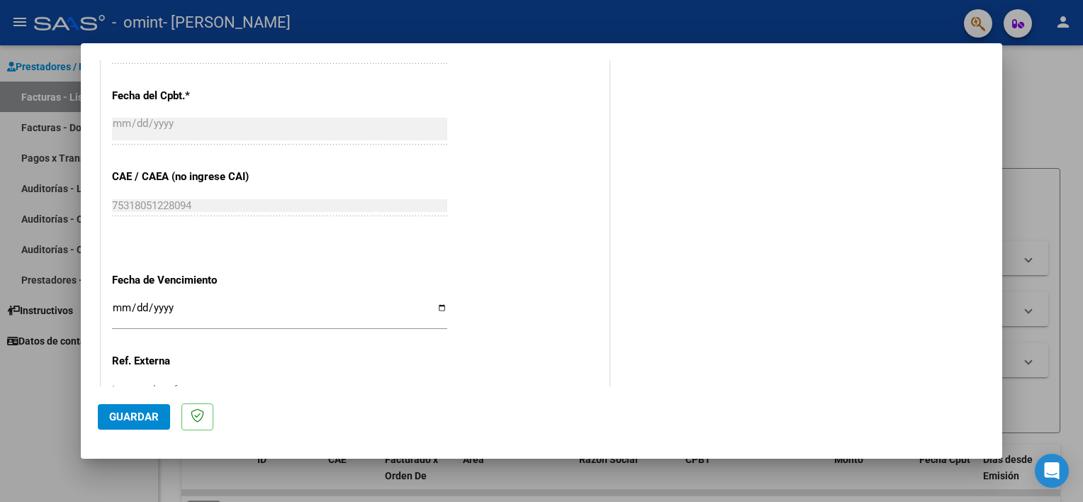
scroll to position [893, 0]
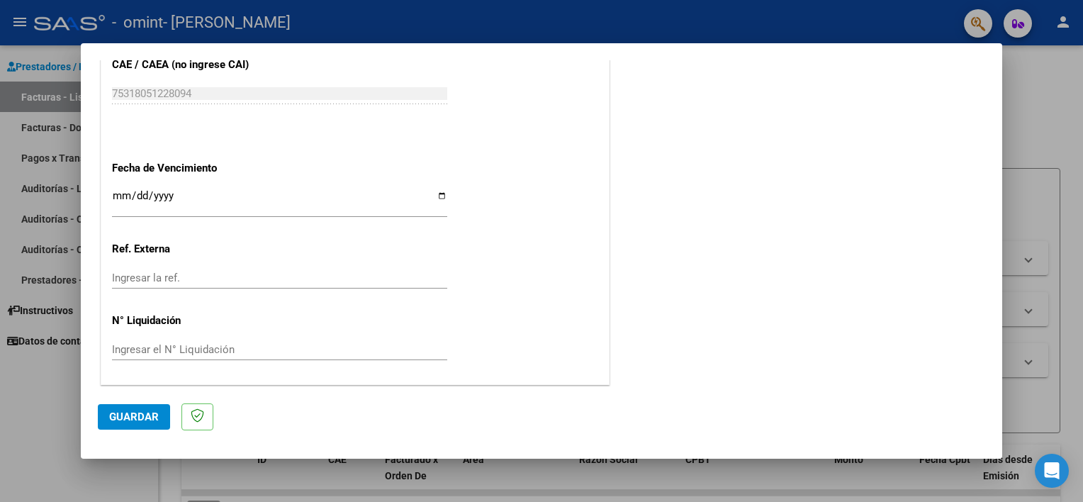
click at [133, 413] on span "Guardar" at bounding box center [134, 416] width 50 height 13
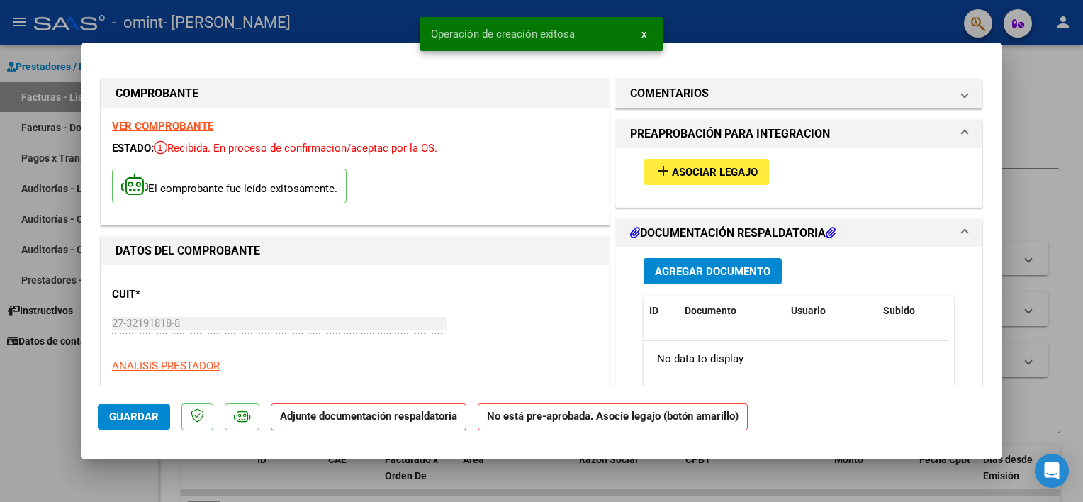
click at [672, 178] on span "Asociar Legajo" at bounding box center [715, 172] width 86 height 13
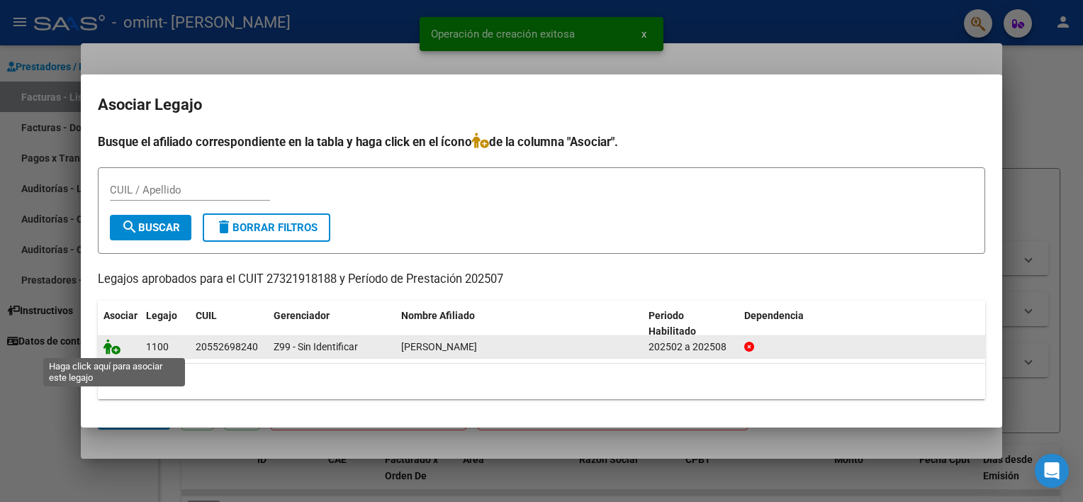
click at [108, 349] on icon at bounding box center [112, 347] width 17 height 16
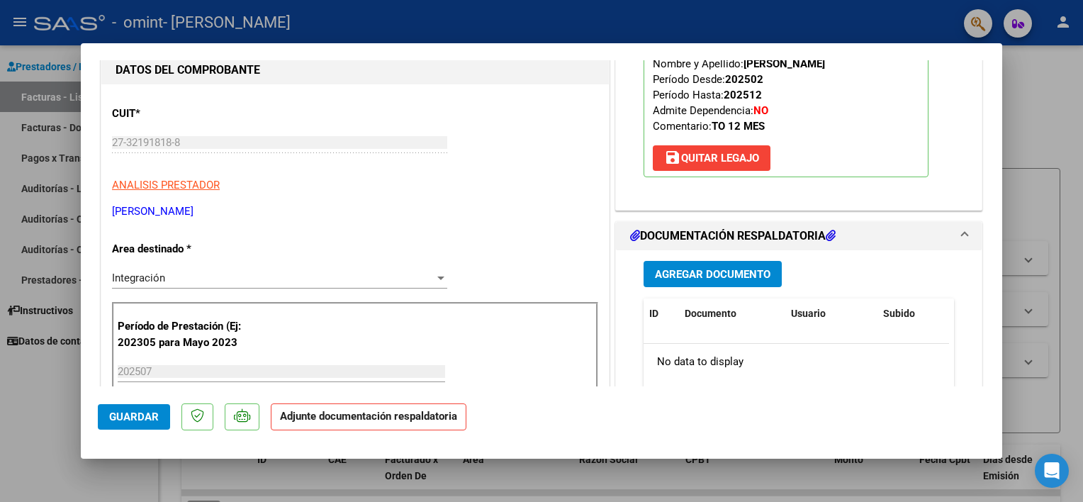
scroll to position [213, 0]
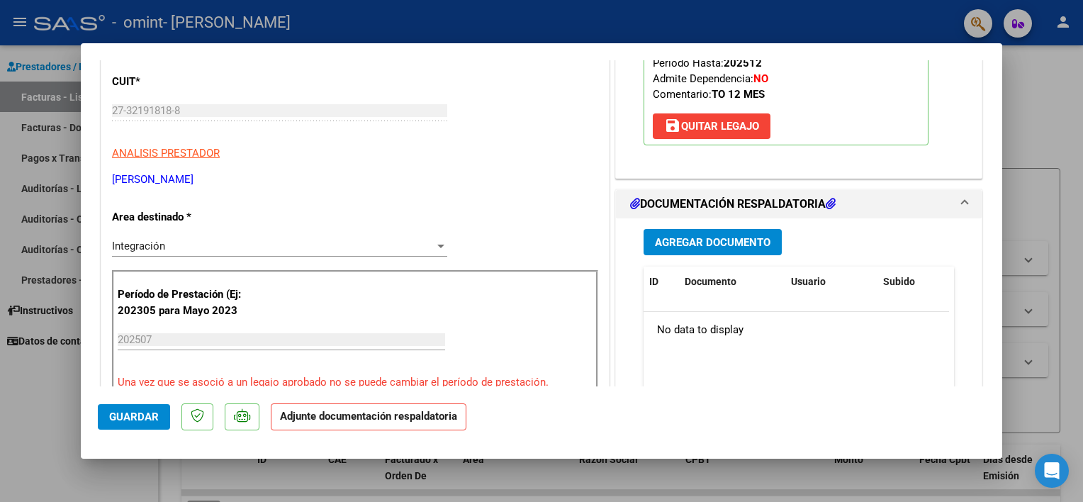
click at [703, 247] on span "Agregar Documento" at bounding box center [713, 242] width 116 height 13
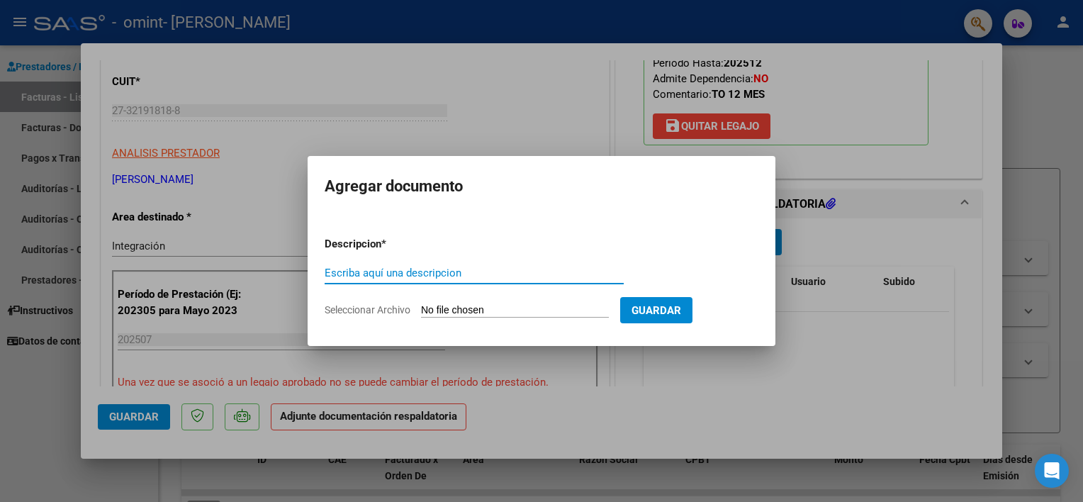
click at [398, 274] on input "Escriba aquí una descripcion" at bounding box center [474, 273] width 299 height 13
type input "Planilla de Asistencia"
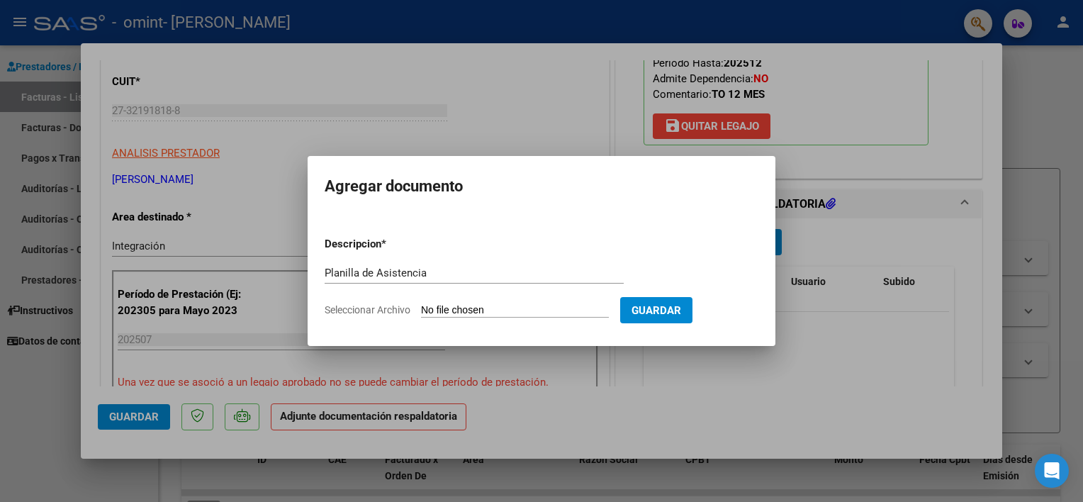
click at [462, 306] on input "Seleccionar Archivo" at bounding box center [515, 310] width 188 height 13
type input "C:\fakepath\[PERSON_NAME] - [GEOGRAPHIC_DATA] - [DATE].pdf"
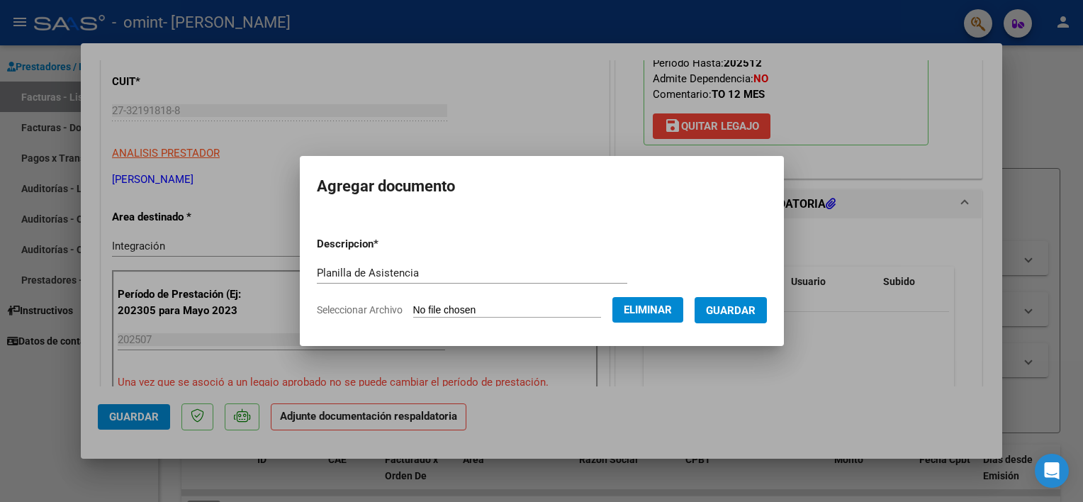
click at [719, 307] on span "Guardar" at bounding box center [731, 310] width 50 height 13
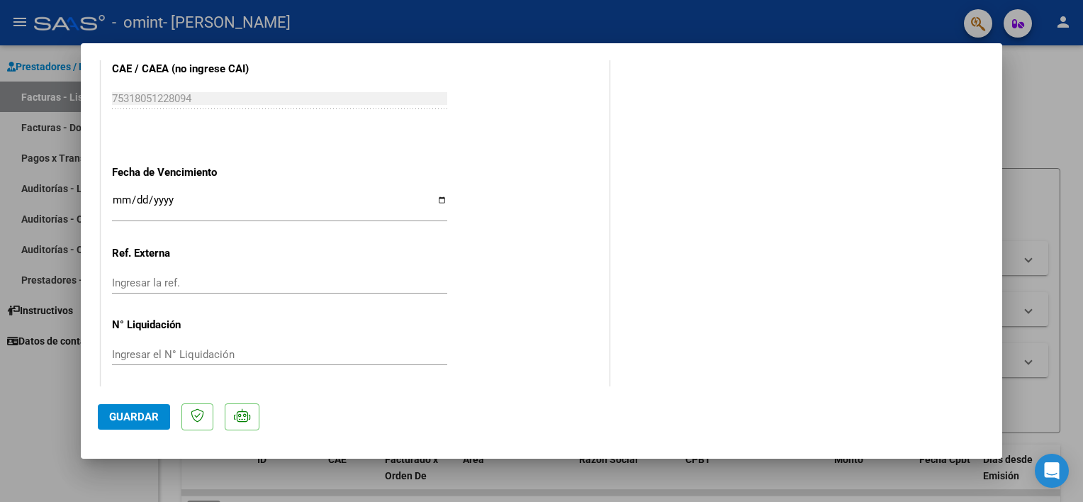
scroll to position [941, 0]
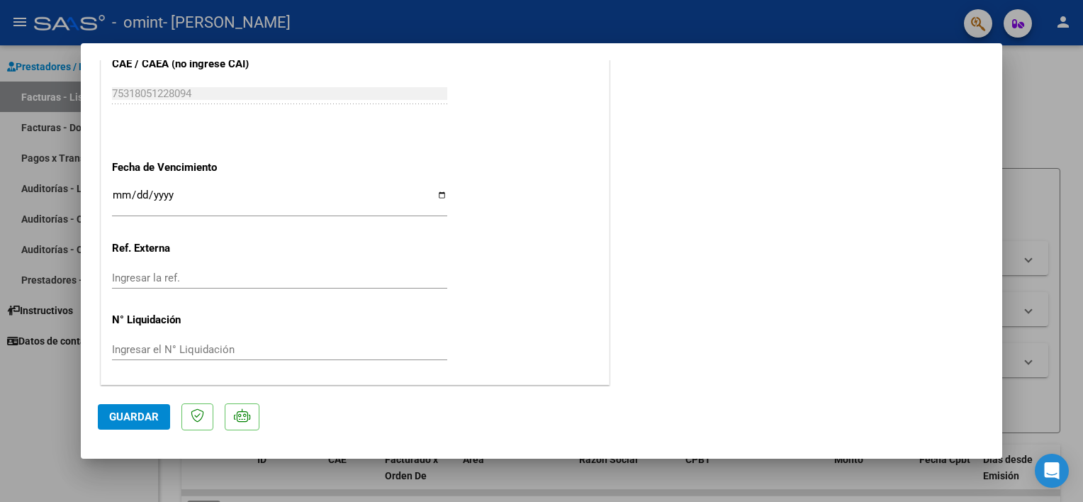
click at [118, 414] on span "Guardar" at bounding box center [134, 416] width 50 height 13
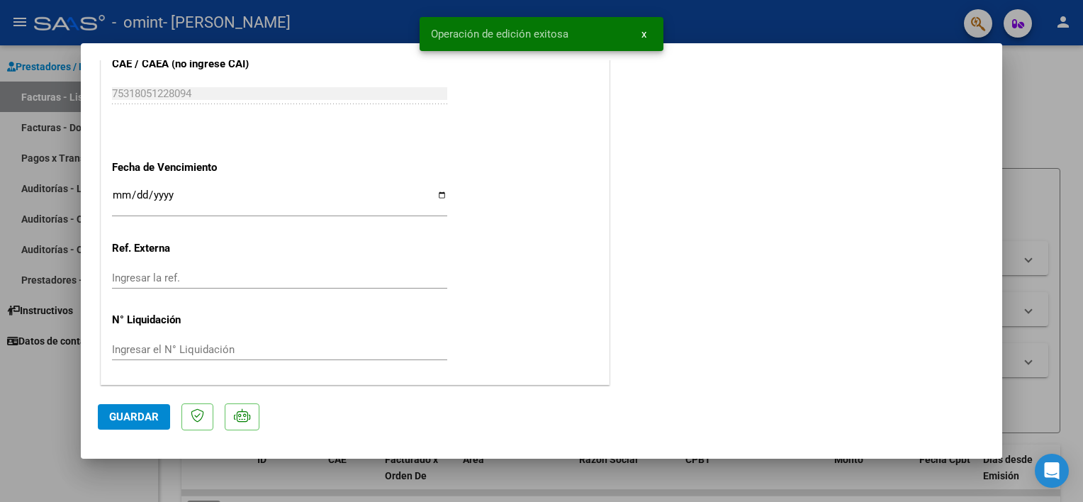
click at [65, 398] on div at bounding box center [541, 251] width 1083 height 502
type input "$ 0,00"
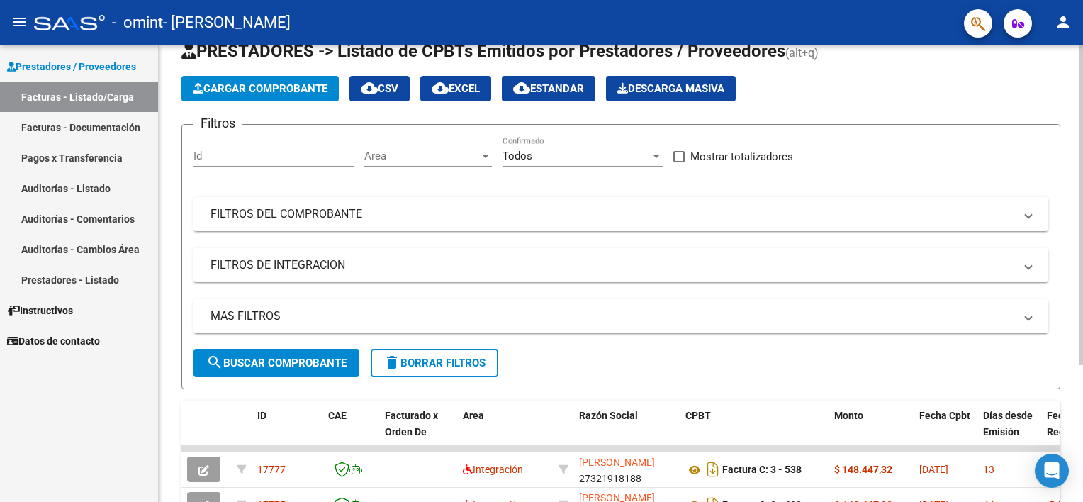
scroll to position [0, 0]
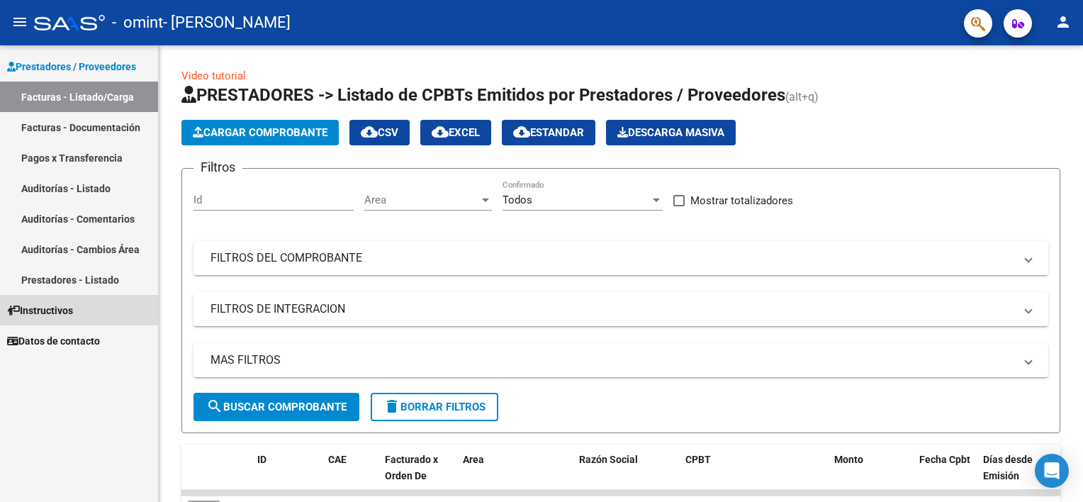
click at [68, 312] on span "Instructivos" at bounding box center [40, 311] width 66 height 16
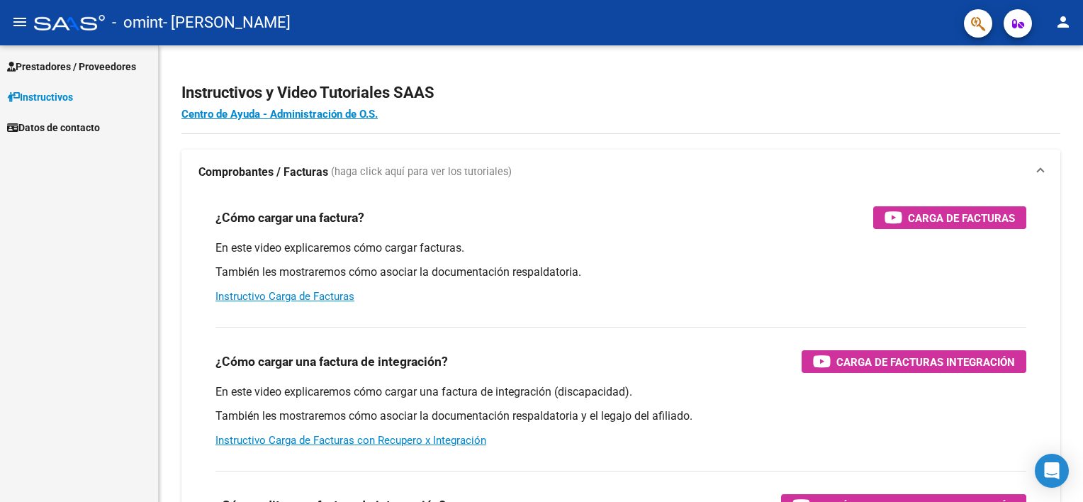
click at [1061, 19] on mat-icon "person" at bounding box center [1063, 21] width 17 height 17
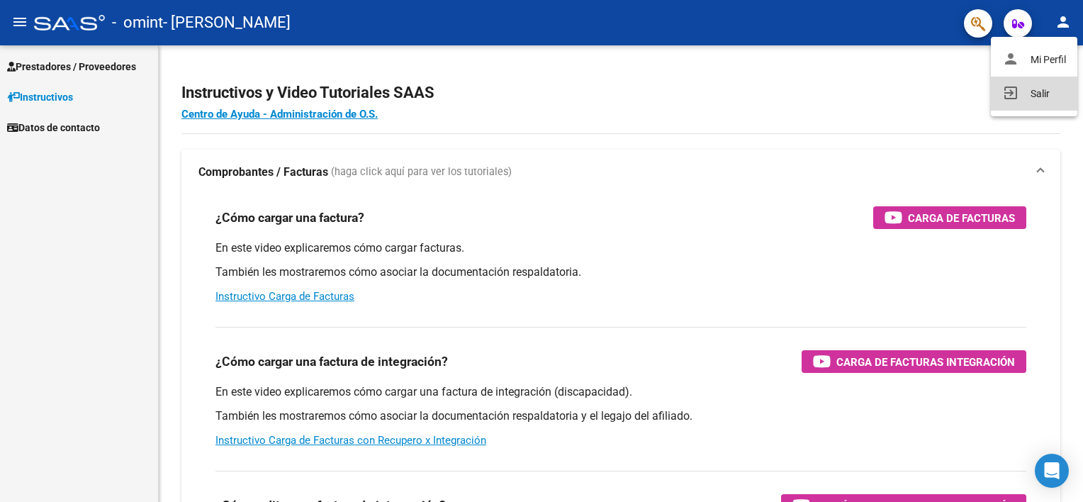
click at [1034, 95] on button "exit_to_app Salir" at bounding box center [1034, 94] width 86 height 34
